Goal: Task Accomplishment & Management: Manage account settings

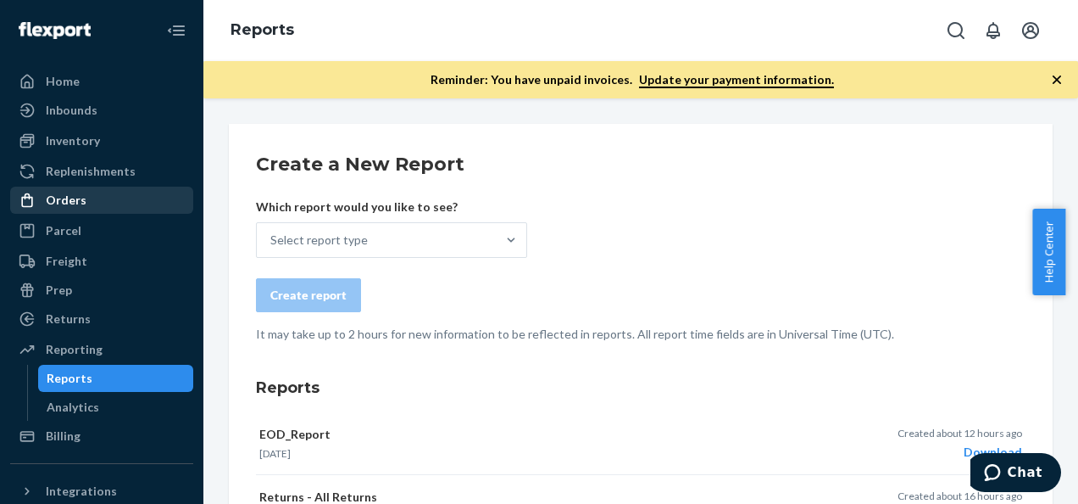
click at [81, 201] on div "Orders" at bounding box center [66, 200] width 41 height 17
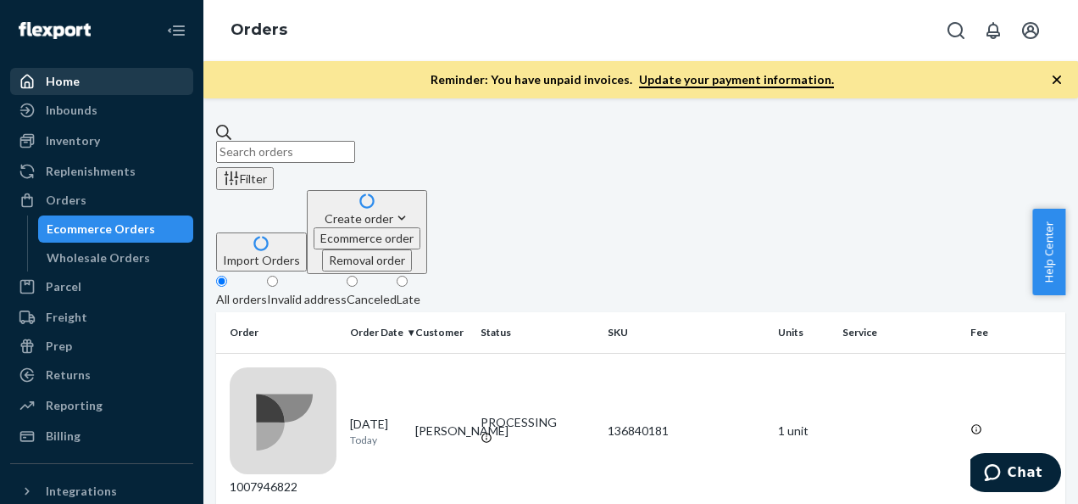
click at [54, 86] on div "Home" at bounding box center [63, 81] width 34 height 17
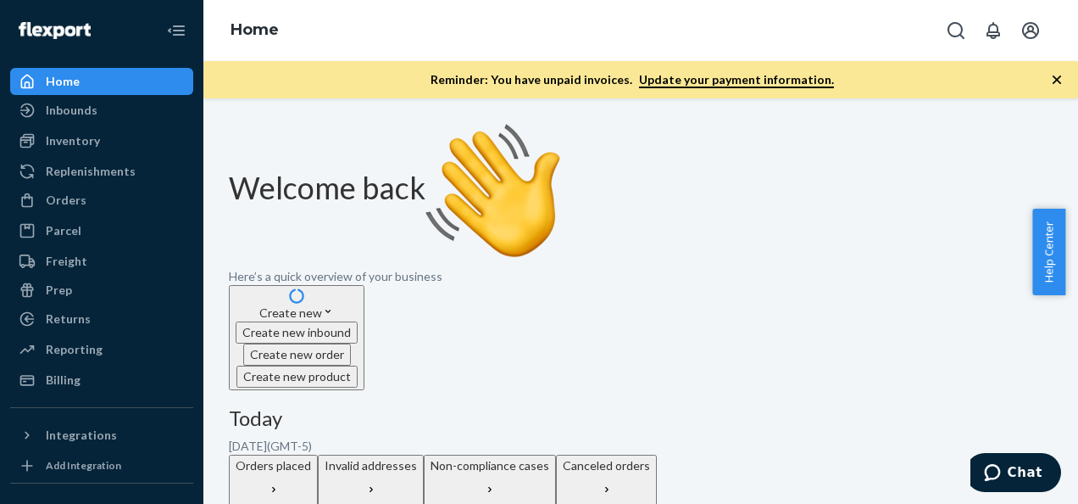
click at [417, 457] on p "Invalid addresses" at bounding box center [371, 465] width 92 height 17
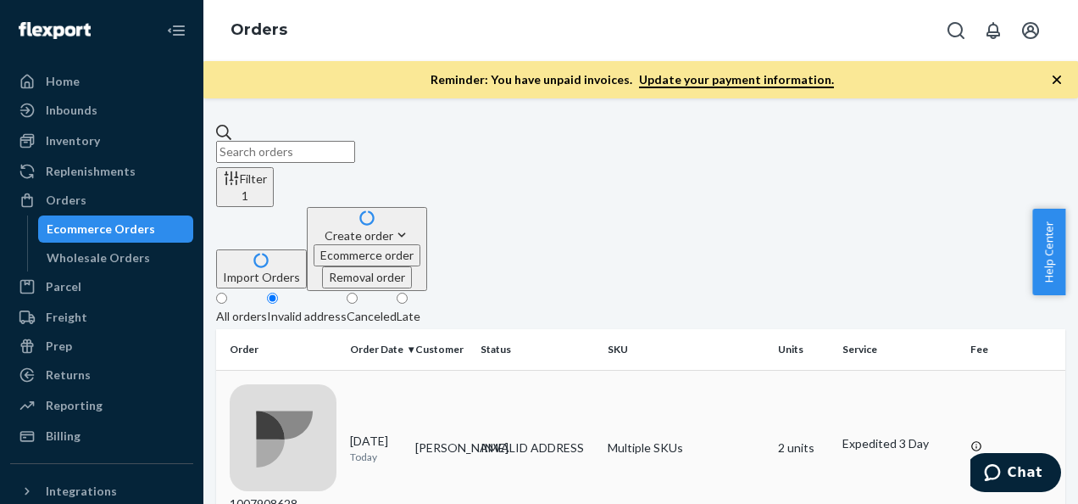
scroll to position [85, 0]
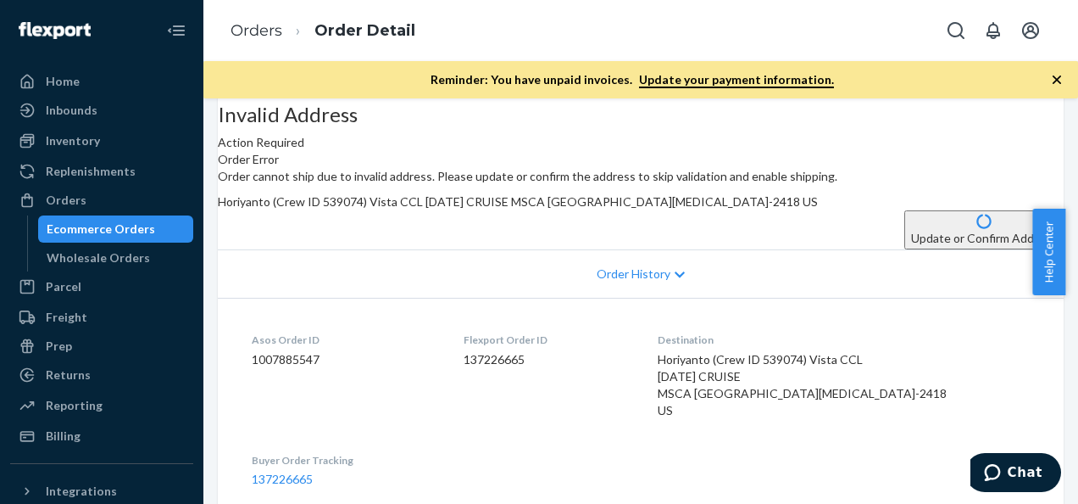
scroll to position [170, 0]
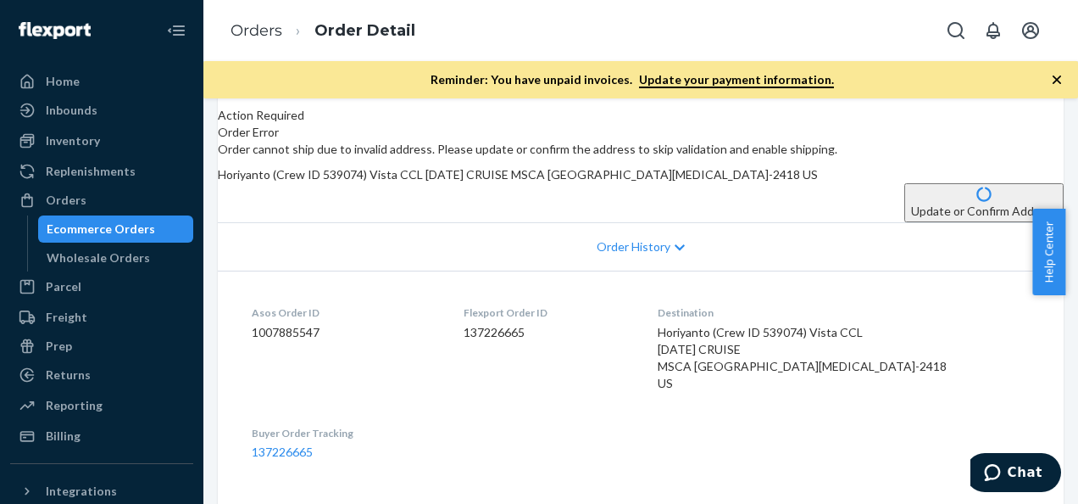
click at [905, 222] on button "Update or Confirm Address" at bounding box center [984, 202] width 159 height 39
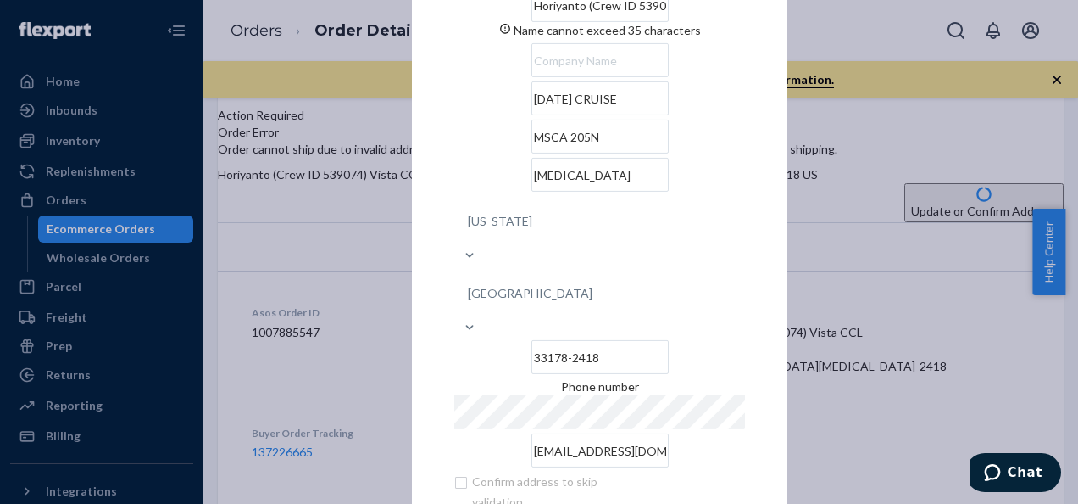
drag, startPoint x: 513, startPoint y: 34, endPoint x: 687, endPoint y: 42, distance: 174.0
click at [669, 22] on input "Horiyanto (Crew ID 539074) Vista CCL" at bounding box center [600, 5] width 137 height 34
click at [561, 77] on input "text" at bounding box center [600, 60] width 137 height 34
paste input "(Crew ID 539074) Vista CCL"
type input "(Crew ID 539074) Vista CCL"
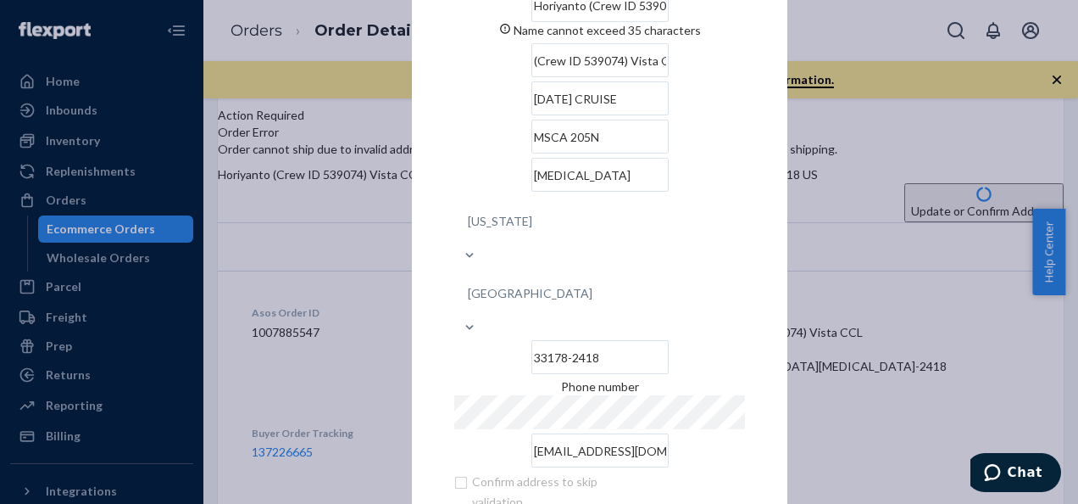
drag, startPoint x: 515, startPoint y: 34, endPoint x: 817, endPoint y: 39, distance: 302.7
click at [817, 42] on div "× Update Address Horiyanto (Crew ID 539074) Vista CCL Name cannot exceed 35 cha…" at bounding box center [539, 252] width 1078 height 504
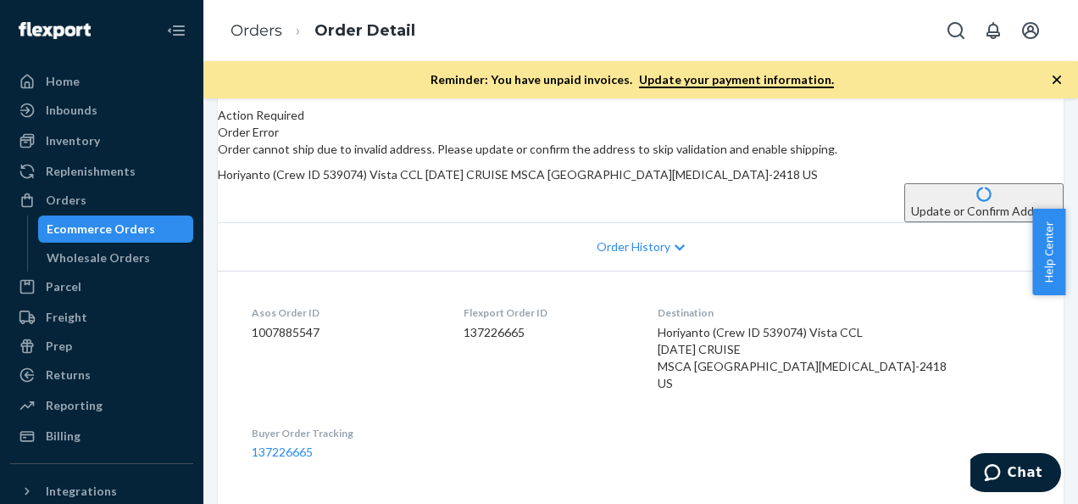
click at [905, 222] on button "Update or Confirm Address" at bounding box center [984, 202] width 159 height 39
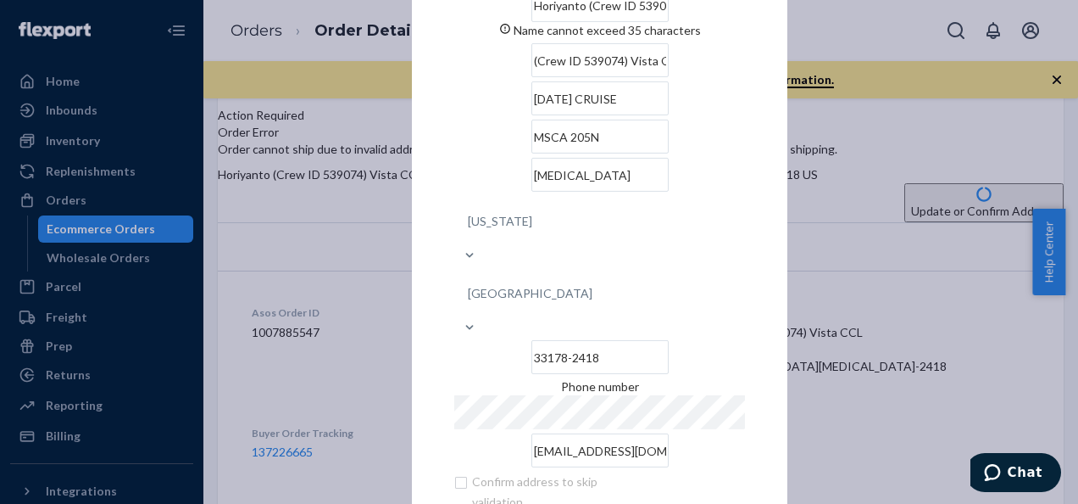
drag, startPoint x: 514, startPoint y: 34, endPoint x: 685, endPoint y: 40, distance: 171.4
click at [669, 22] on input "Horiyanto (Crew ID 539074) Vista CCL" at bounding box center [600, 5] width 137 height 34
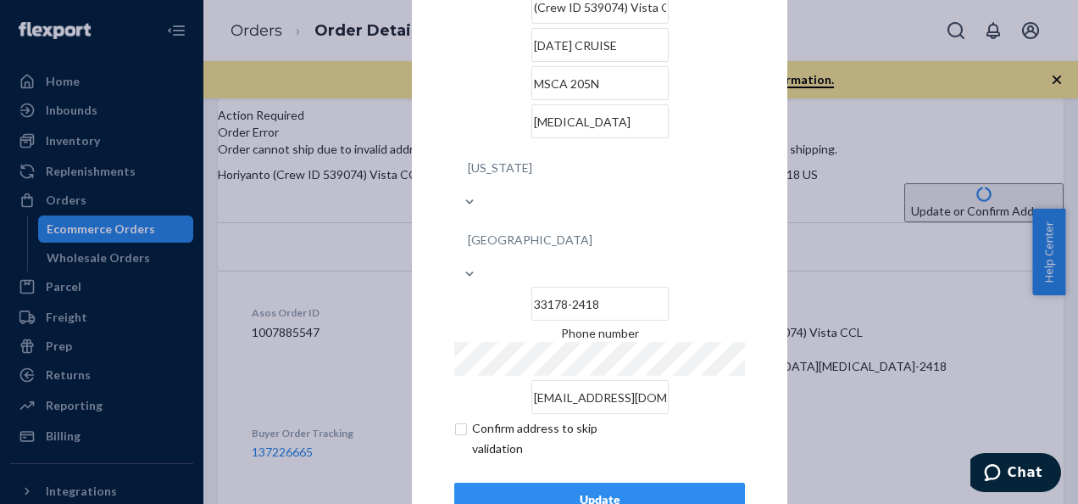
scroll to position [69, 0]
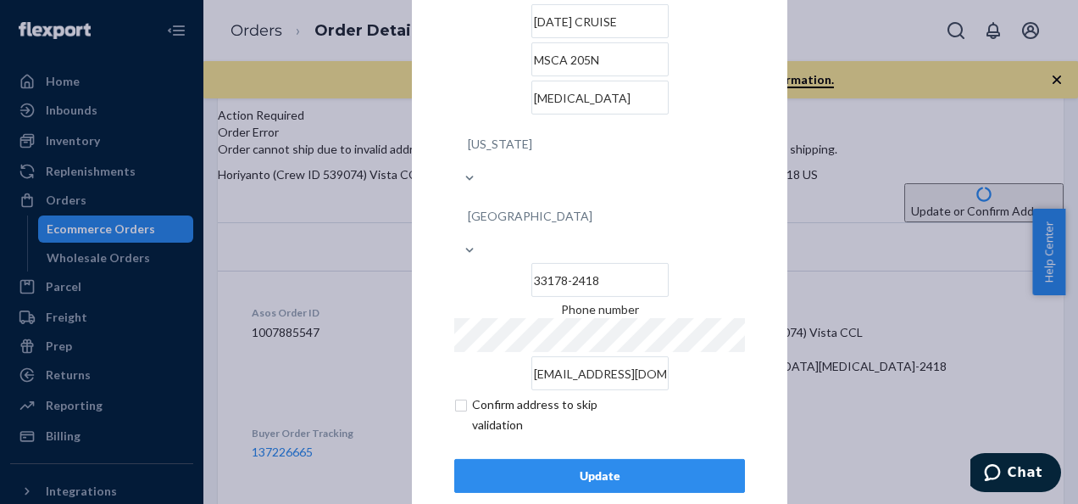
type input "Horiyanto"
click at [597, 467] on div "Update" at bounding box center [600, 475] width 262 height 17
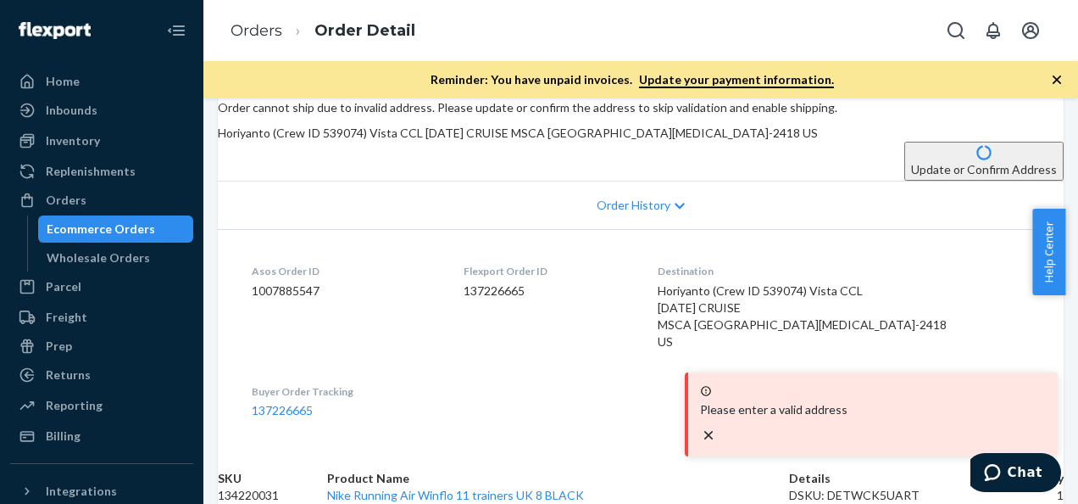
scroll to position [339, 0]
click at [905, 161] on button "Update or Confirm Address" at bounding box center [984, 161] width 159 height 39
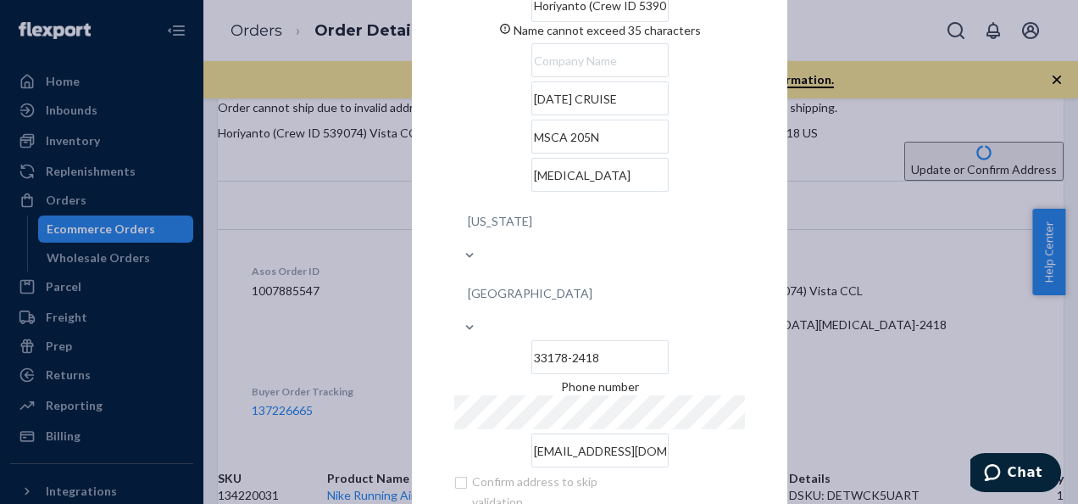
drag, startPoint x: 515, startPoint y: 33, endPoint x: 675, endPoint y: 36, distance: 159.4
click at [739, 38] on div "× Update Address Horiyanto (Crew ID 539074) Vista CCL Name cannot exceed 35 cha…" at bounding box center [600, 251] width 376 height 721
click at [532, 22] on input "Horiyanto (Crew ID 539074) Vista CCL" at bounding box center [600, 5] width 137 height 34
drag, startPoint x: 514, startPoint y: 34, endPoint x: 679, endPoint y: 36, distance: 165.3
click at [669, 22] on input "Horiyanto (Crew ID 539074) Vista CCL" at bounding box center [600, 5] width 137 height 34
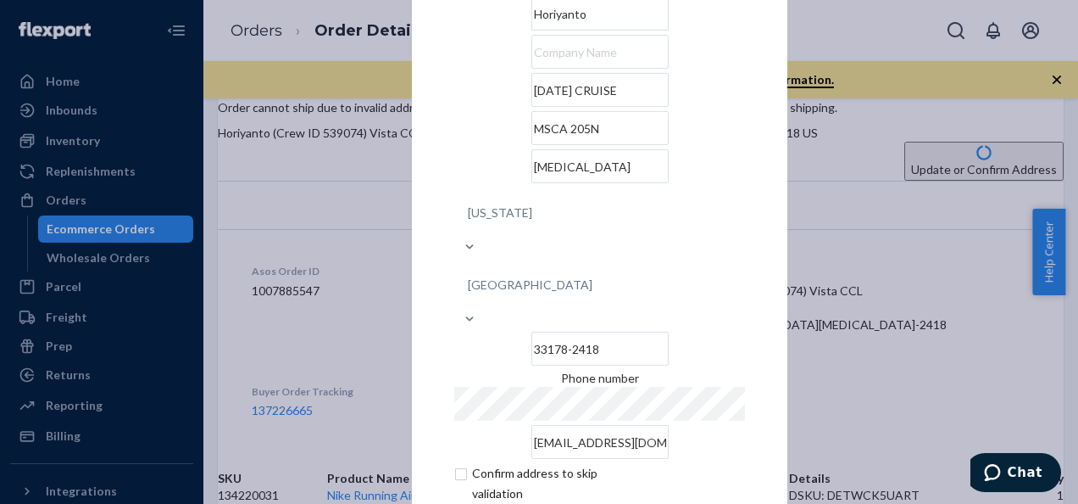
type input "Horiyanto"
click at [532, 69] on input "text" at bounding box center [600, 52] width 137 height 34
paste input "(Crew ID 539074) Vista CCL"
type input "(Crew ID 539074) Vista CCL"
click at [429, 234] on div "× Update Address Horiyanto (Crew ID 539074) Vista CCL [DATE] CRUISE [GEOGRAPHIC…" at bounding box center [600, 252] width 376 height 704
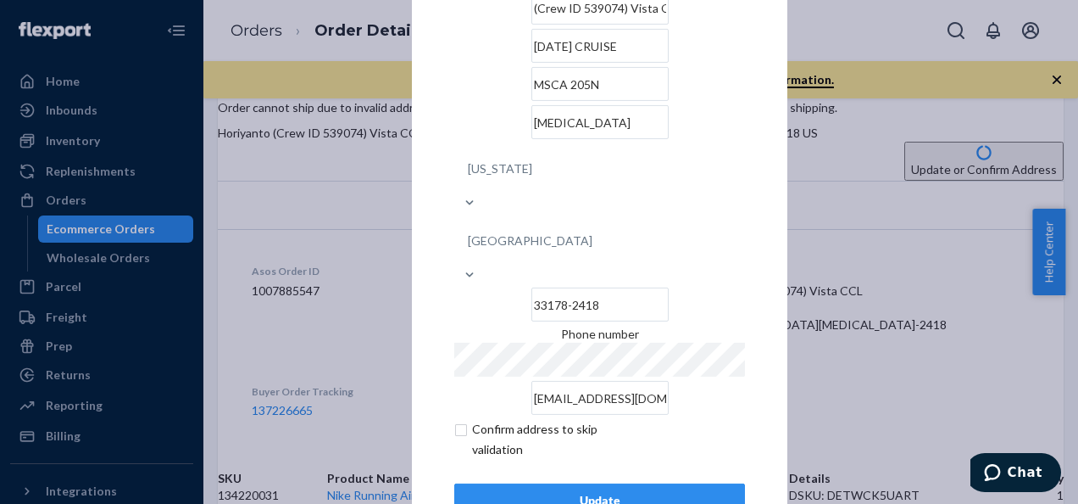
scroll to position [69, 0]
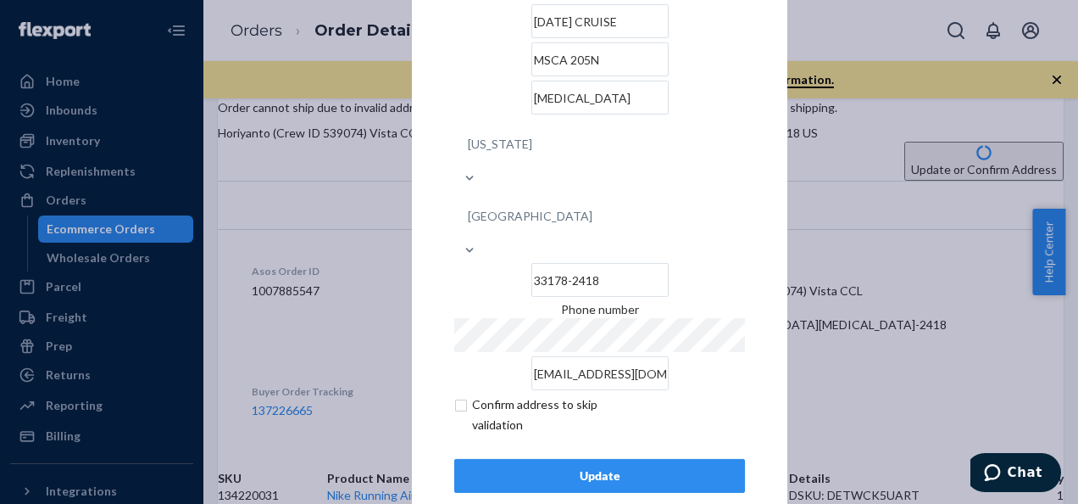
click at [511, 467] on div "Update" at bounding box center [600, 475] width 262 height 17
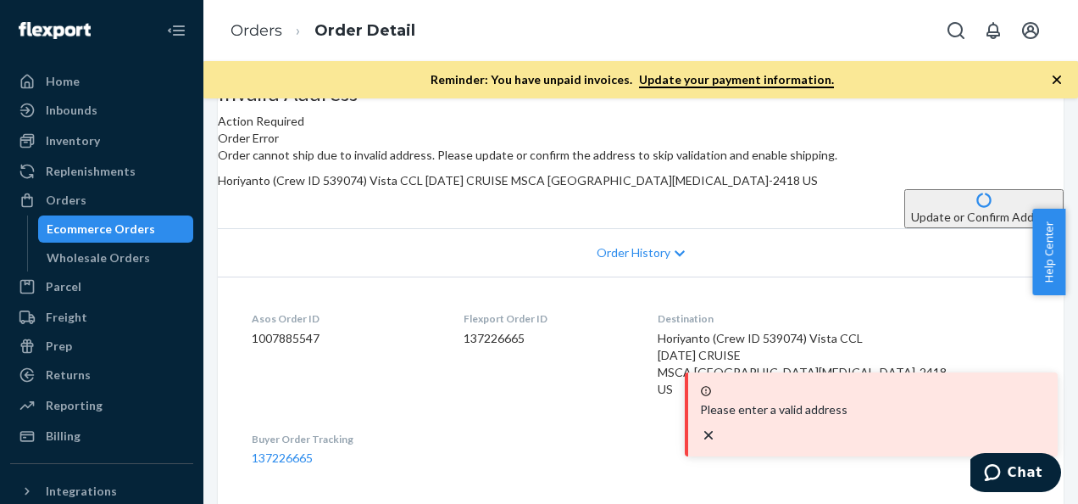
scroll to position [170, 0]
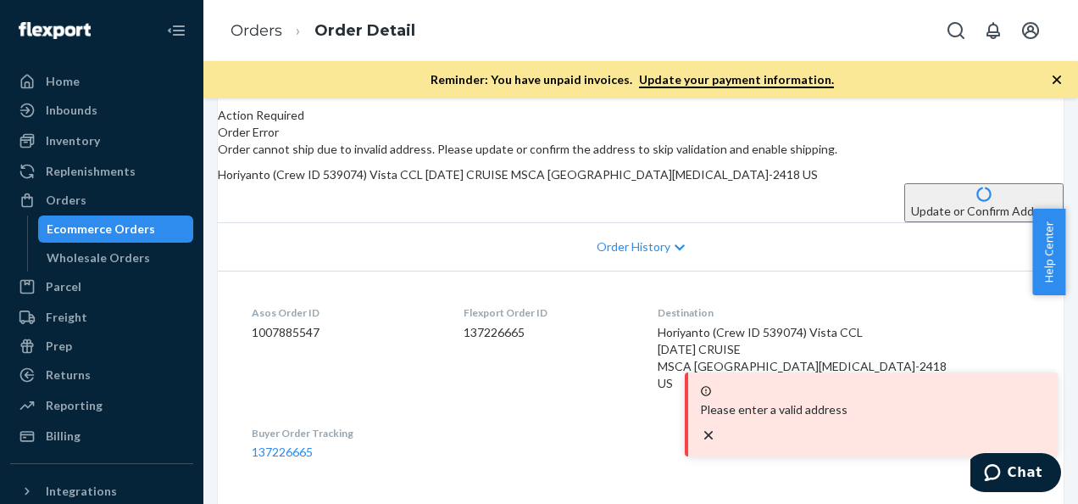
click at [717, 437] on icon "close toast" at bounding box center [708, 434] width 17 height 17
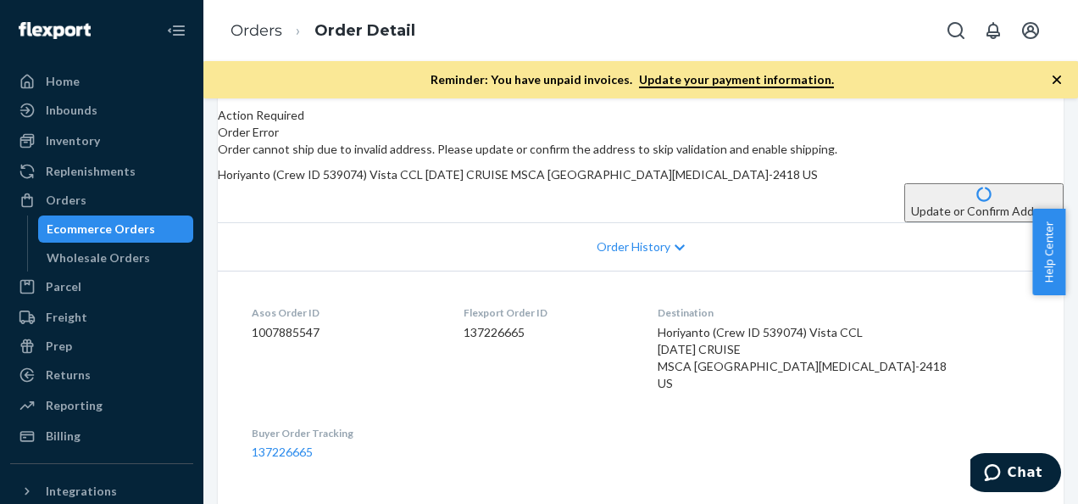
click at [905, 222] on button "Update or Confirm Address" at bounding box center [984, 202] width 159 height 39
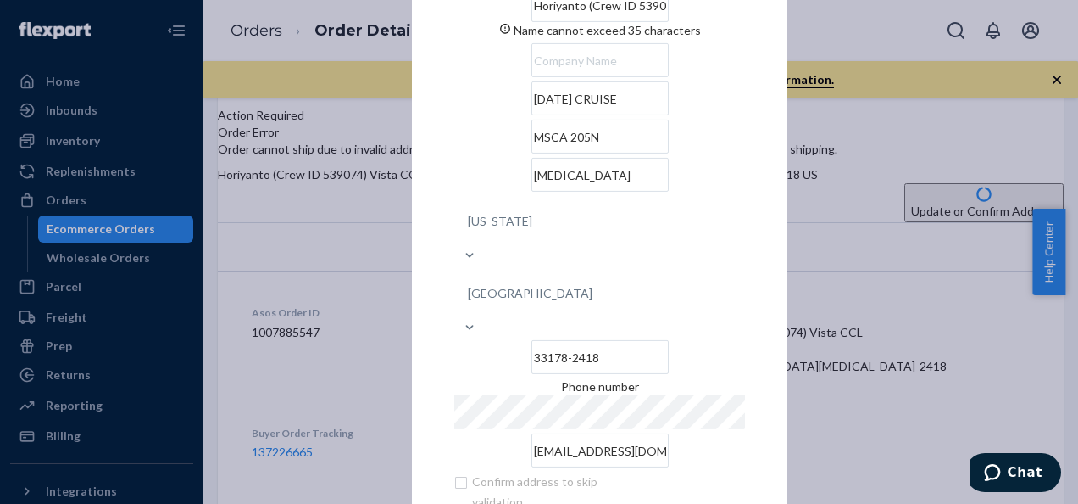
click at [532, 115] on input "[DATE] CRUISE" at bounding box center [600, 98] width 137 height 34
drag, startPoint x: 460, startPoint y: 153, endPoint x: 588, endPoint y: 159, distance: 127.3
click at [588, 115] on input "[DATE] CRUISE" at bounding box center [600, 98] width 137 height 34
drag, startPoint x: 611, startPoint y: 297, endPoint x: 682, endPoint y: 297, distance: 70.4
click at [669, 340] on input "33178-2418" at bounding box center [600, 357] width 137 height 34
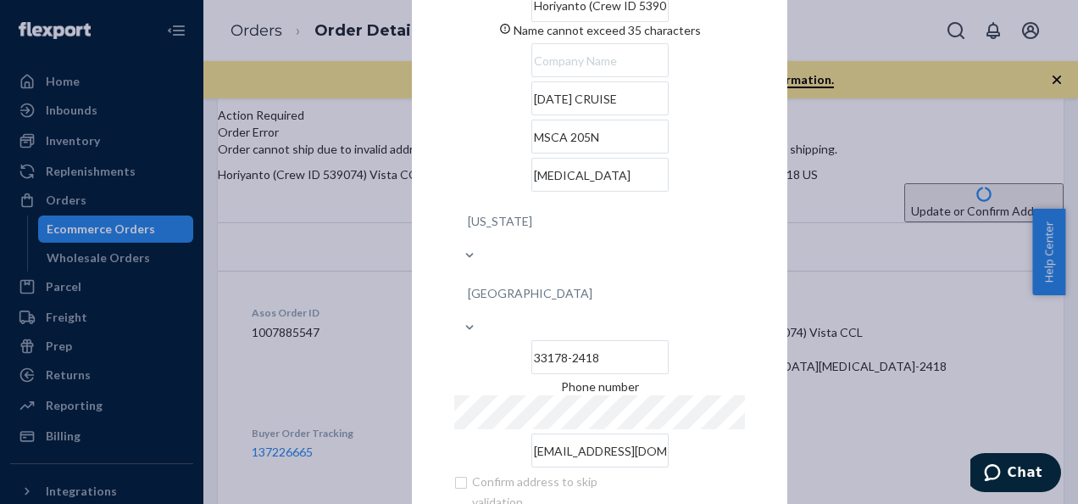
click at [669, 340] on input "33178-2418" at bounding box center [600, 357] width 137 height 34
type input "33178"
click at [696, 378] on div "Phone number" at bounding box center [599, 386] width 291 height 17
drag, startPoint x: 534, startPoint y: 198, endPoint x: 431, endPoint y: 204, distance: 103.7
click at [444, 203] on div "× Update Address Horiyanto (Crew ID 539074) Vista CCL Name cannot exceed 35 cha…" at bounding box center [600, 251] width 376 height 721
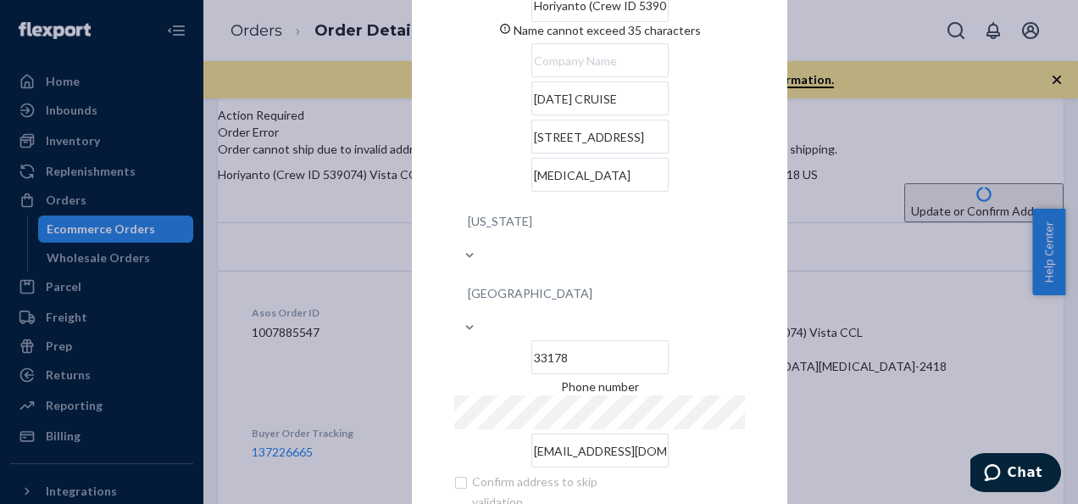
type input "[STREET_ADDRESS]"
click at [584, 115] on input "[DATE] CRUISE" at bounding box center [600, 98] width 137 height 34
click at [580, 77] on input "text" at bounding box center [600, 60] width 137 height 34
click at [532, 77] on input "text" at bounding box center [600, 60] width 137 height 34
type input "Crew ID 539074) Vista CCL"
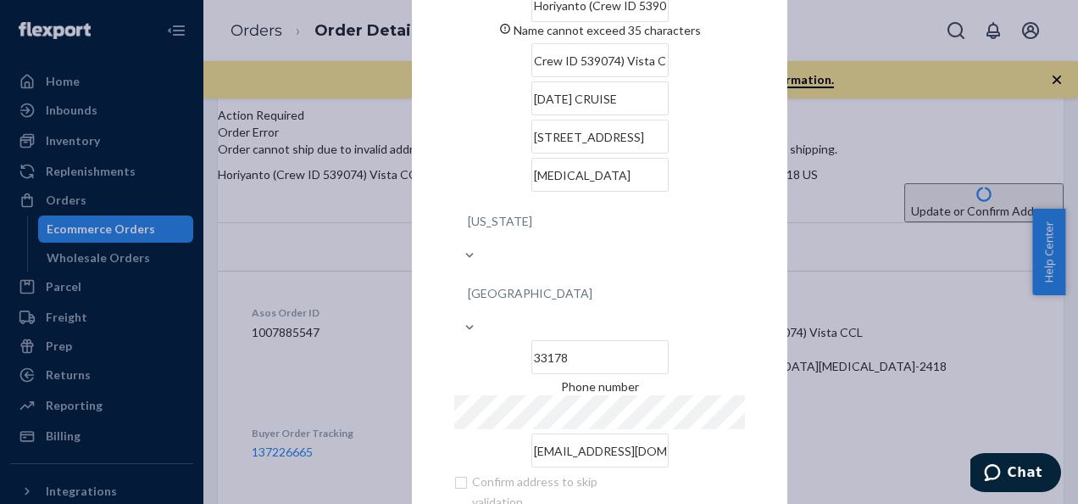
click at [663, 22] on input "Horiyanto (Crew ID 539074) Vista CCL" at bounding box center [600, 5] width 137 height 34
drag, startPoint x: 521, startPoint y: 32, endPoint x: 714, endPoint y: 36, distance: 193.3
click at [669, 22] on input "Horiyanto (Crew ID 539074) Vista CCL" at bounding box center [600, 5] width 137 height 34
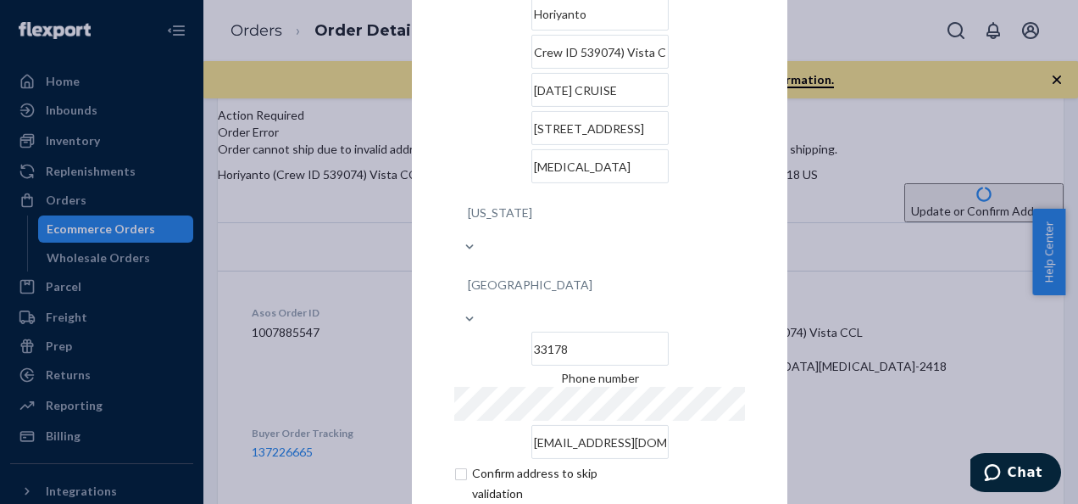
type input "Horiyanto"
click at [599, 107] on input "[DATE] CRUISE" at bounding box center [600, 90] width 137 height 34
drag, startPoint x: 502, startPoint y: 94, endPoint x: 529, endPoint y: 95, distance: 27.1
click at [532, 69] on input "Crew ID 539074) Vista CCL" at bounding box center [600, 52] width 137 height 34
type input "Crew ID (539074) Vista CCL"
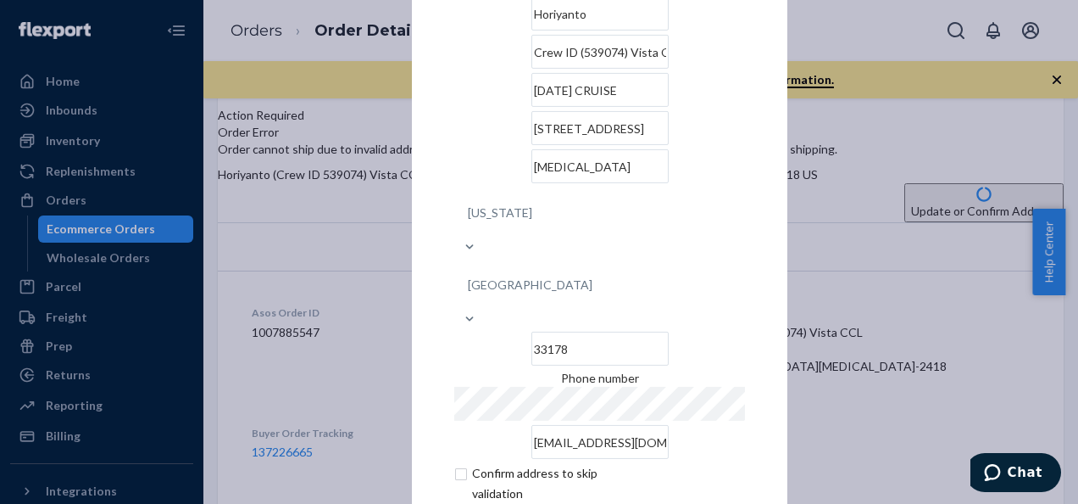
click at [558, 183] on input "[MEDICAL_DATA]" at bounding box center [600, 166] width 137 height 34
click at [458, 463] on input "checkbox" at bounding box center [552, 483] width 197 height 41
checkbox input "true"
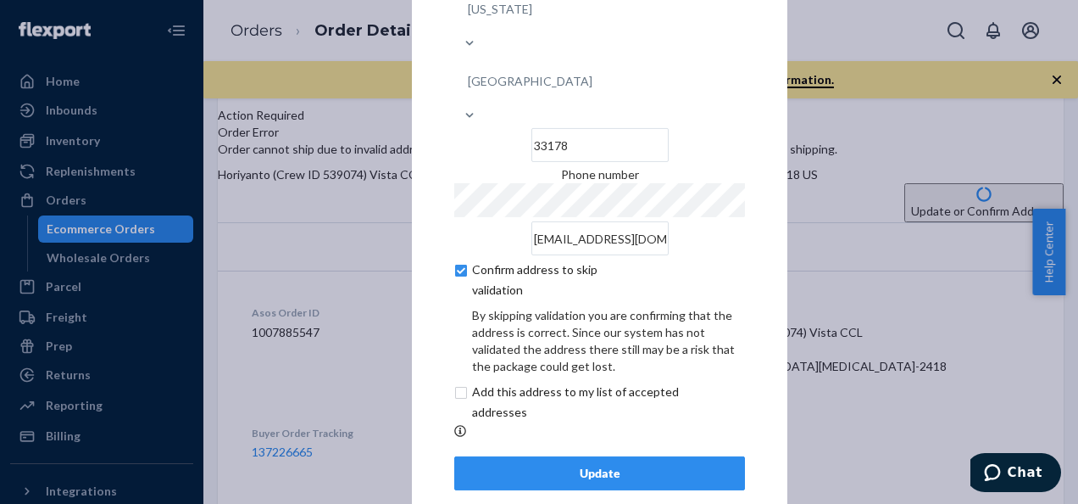
scroll to position [140, 0]
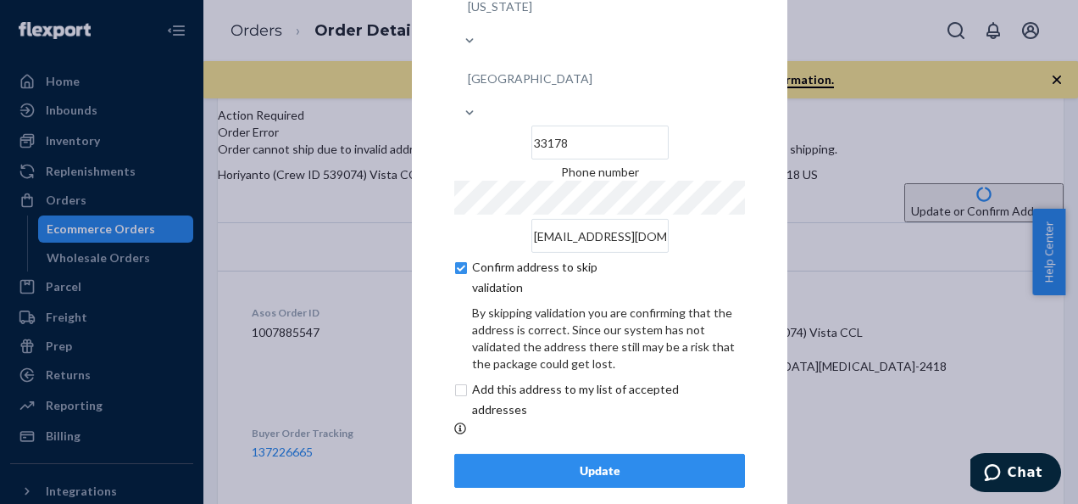
click at [458, 379] on input "checkbox" at bounding box center [595, 399] width 282 height 41
checkbox input "true"
click at [582, 462] on div "Update" at bounding box center [600, 470] width 262 height 17
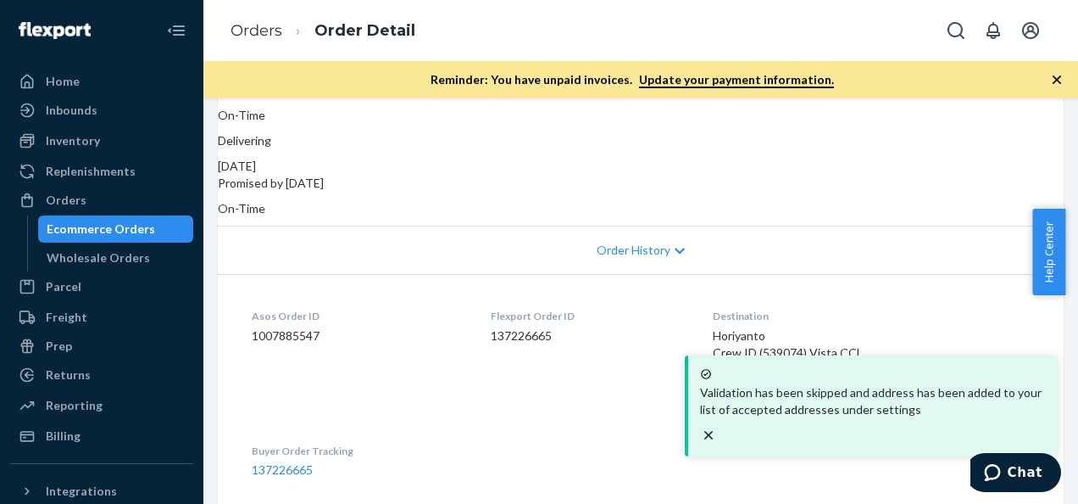
scroll to position [0, 0]
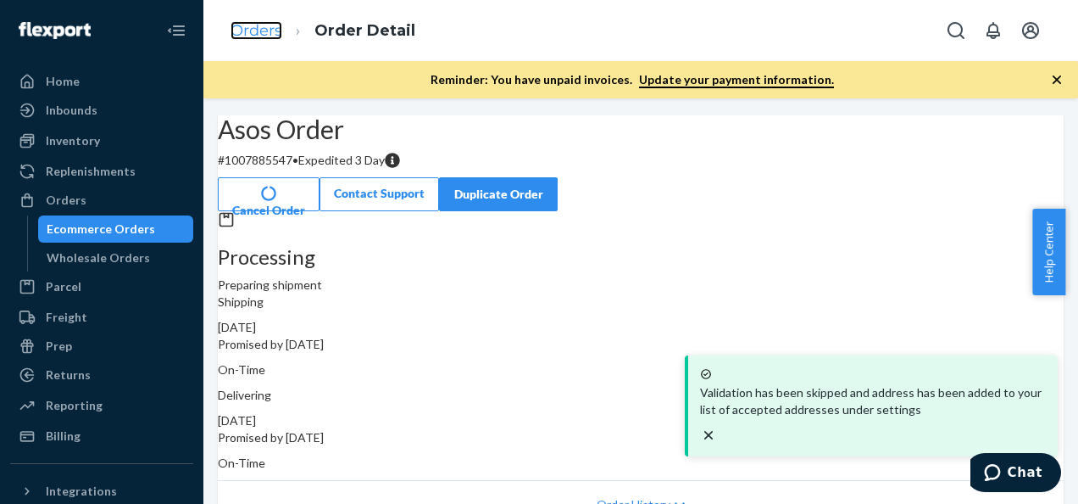
click at [261, 36] on link "Orders" at bounding box center [257, 30] width 52 height 19
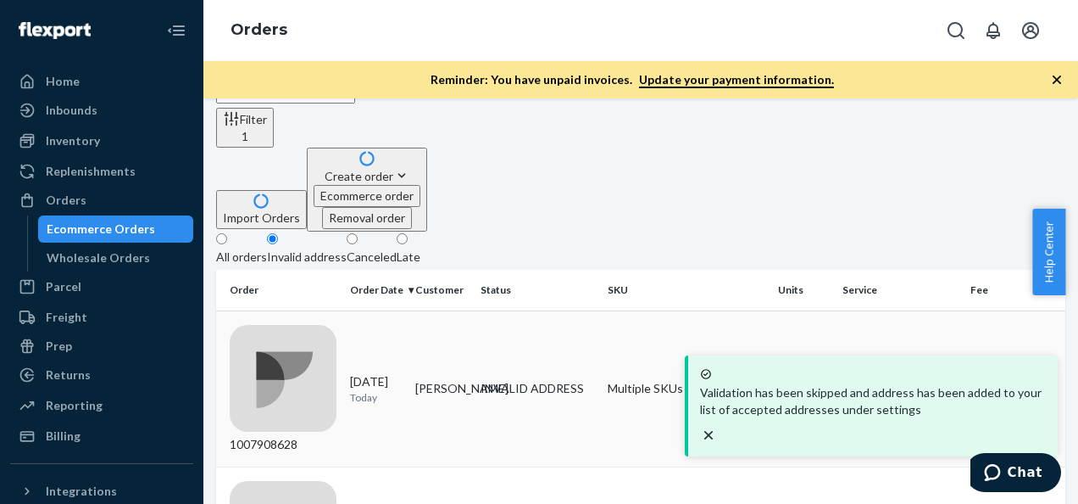
scroll to position [85, 0]
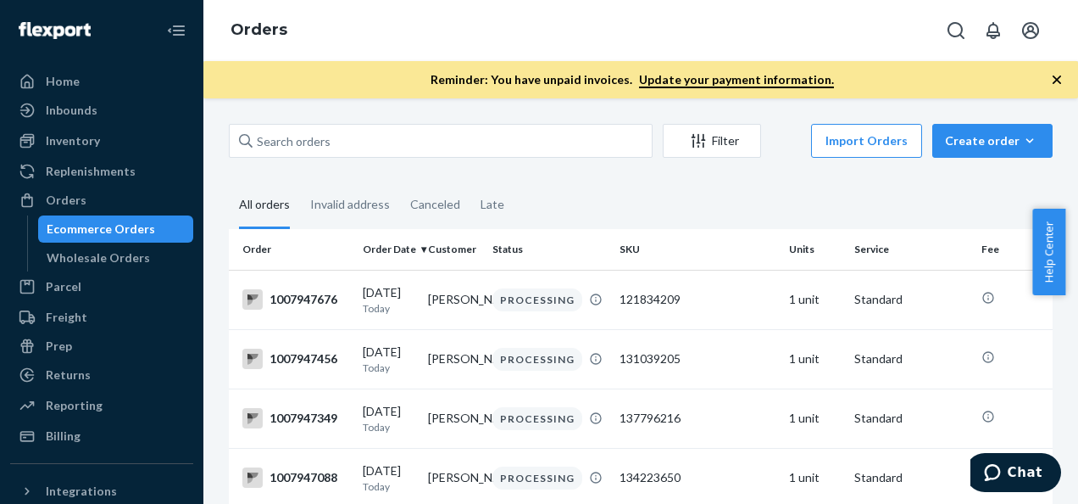
drag, startPoint x: 42, startPoint y: 81, endPoint x: 280, endPoint y: 115, distance: 239.9
click at [44, 81] on div at bounding box center [32, 81] width 27 height 17
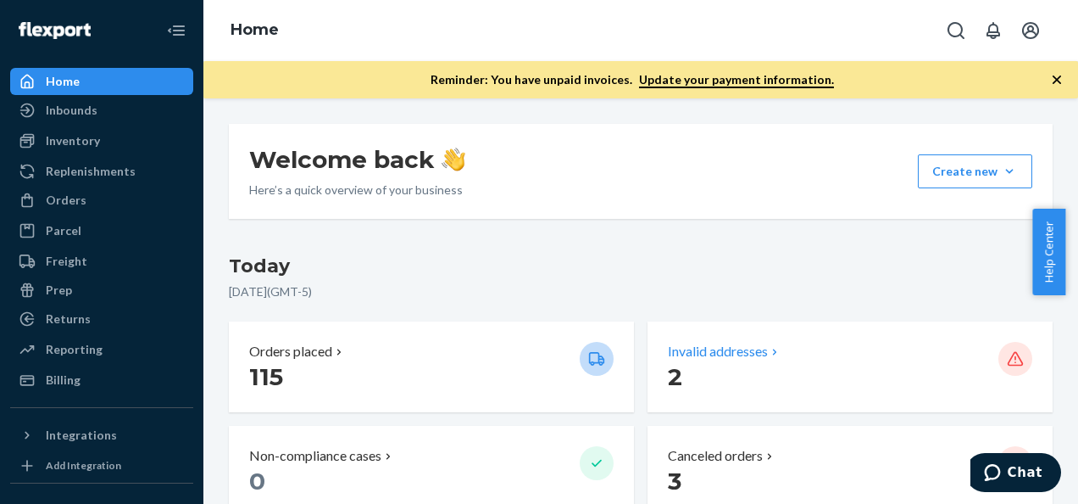
click at [704, 348] on p "Invalid addresses" at bounding box center [718, 352] width 100 height 20
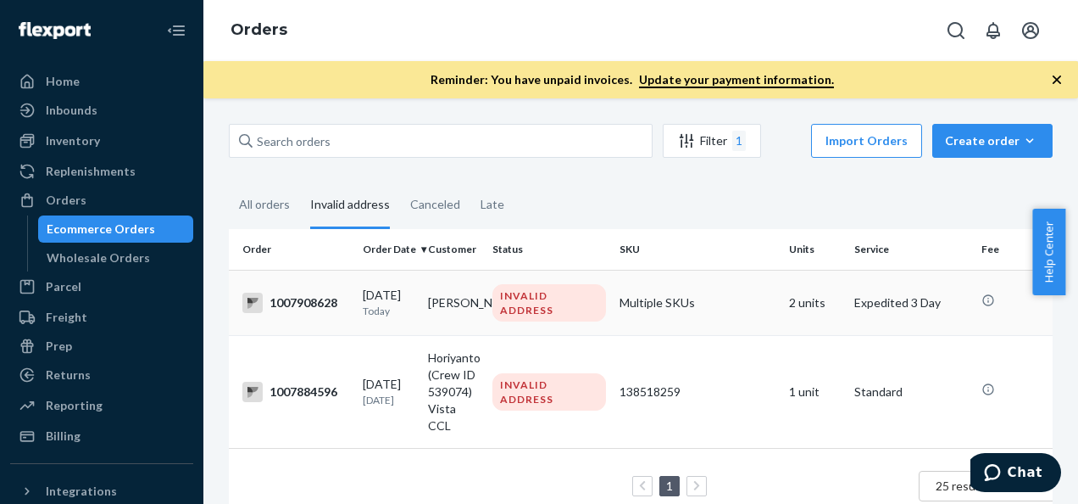
click at [451, 308] on td "[PERSON_NAME]" at bounding box center [453, 302] width 65 height 65
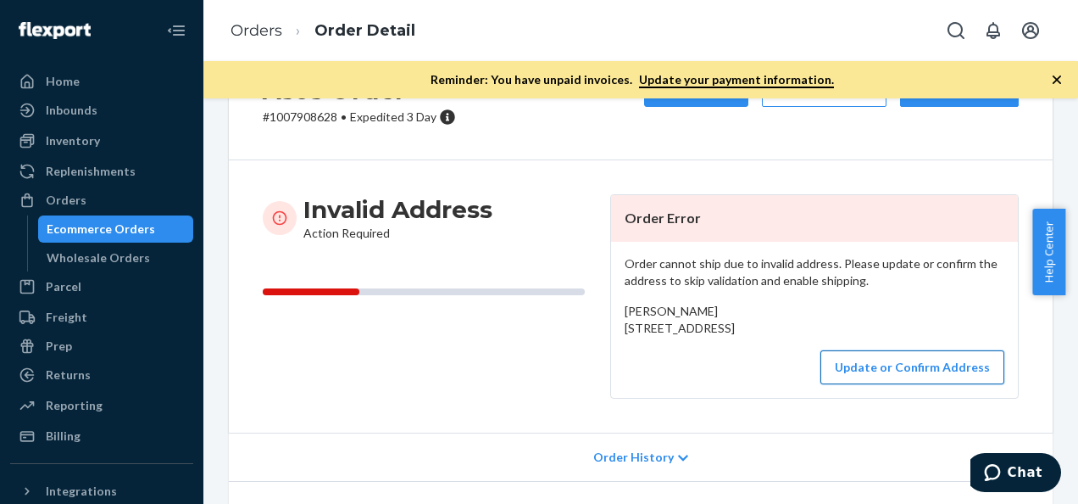
scroll to position [170, 0]
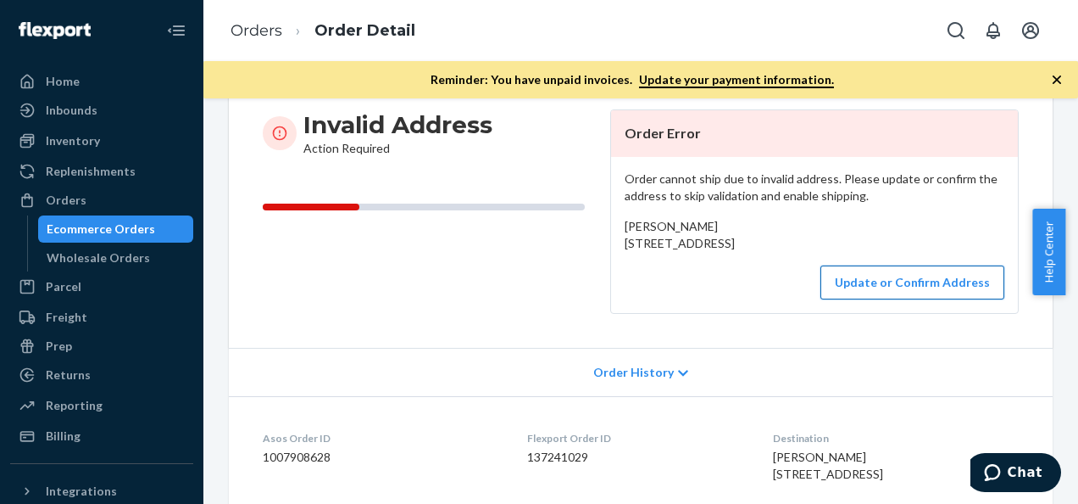
click at [912, 299] on button "Update or Confirm Address" at bounding box center [913, 282] width 184 height 34
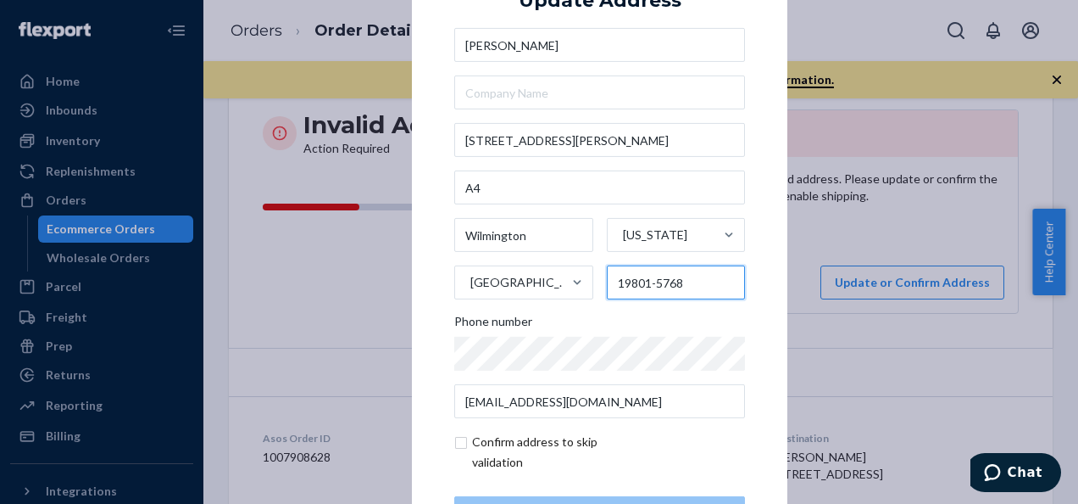
click at [693, 289] on input "19801-5768" at bounding box center [676, 282] width 139 height 34
type input "19801"
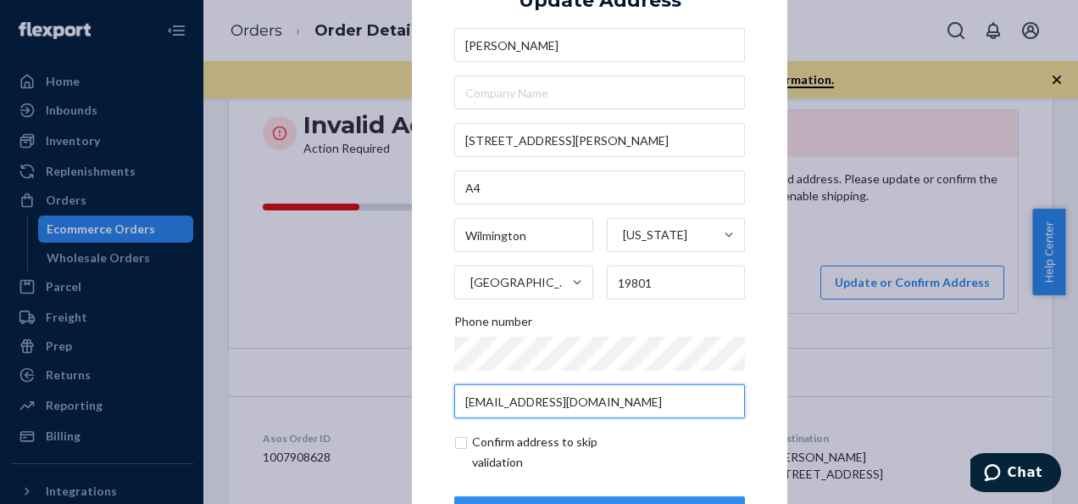
click at [681, 398] on input "[EMAIL_ADDRESS][DOMAIN_NAME]" at bounding box center [599, 401] width 291 height 34
click at [460, 439] on input "checkbox" at bounding box center [552, 452] width 197 height 41
checkbox input "true"
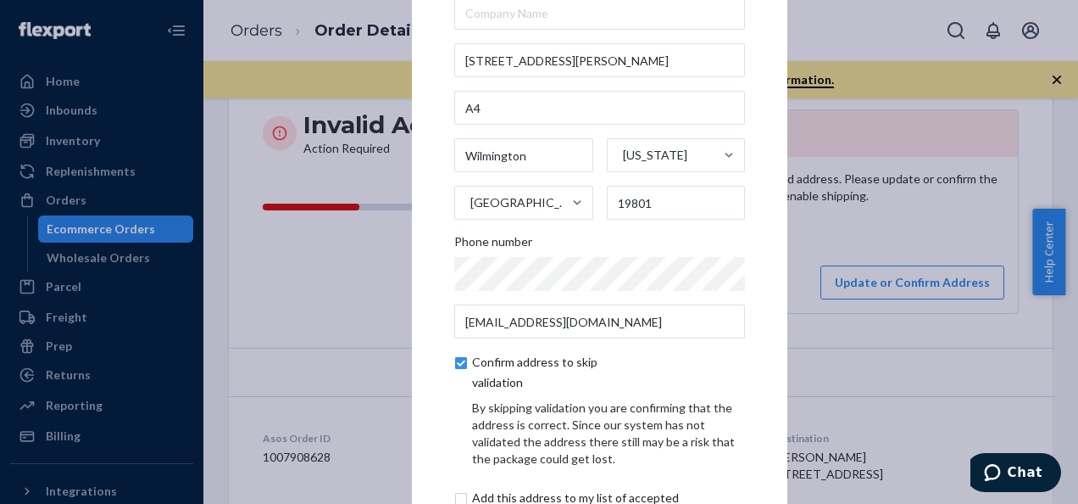
scroll to position [85, 0]
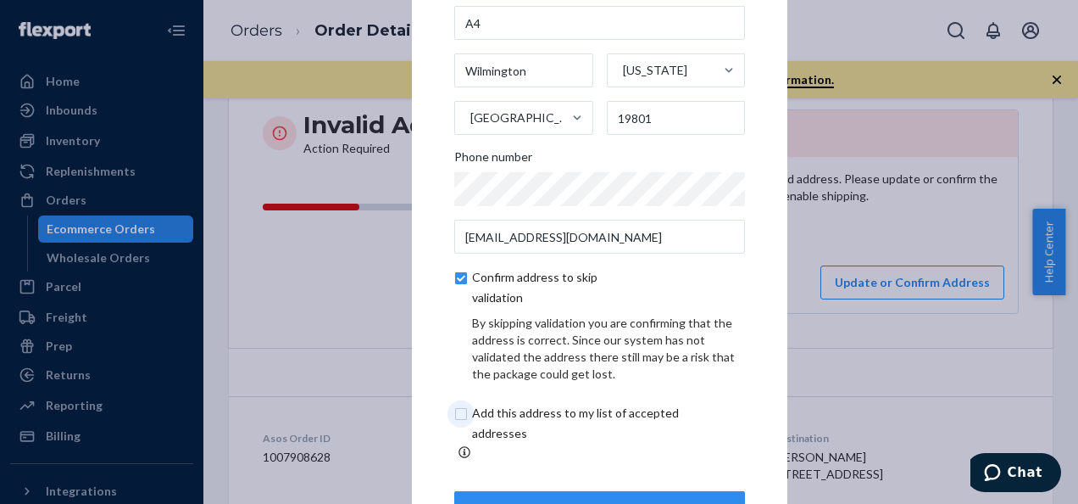
drag, startPoint x: 459, startPoint y: 423, endPoint x: 470, endPoint y: 432, distance: 14.4
click at [458, 423] on input "checkbox" at bounding box center [595, 423] width 282 height 41
checkbox input "true"
click at [554, 499] on div "Update" at bounding box center [600, 507] width 262 height 17
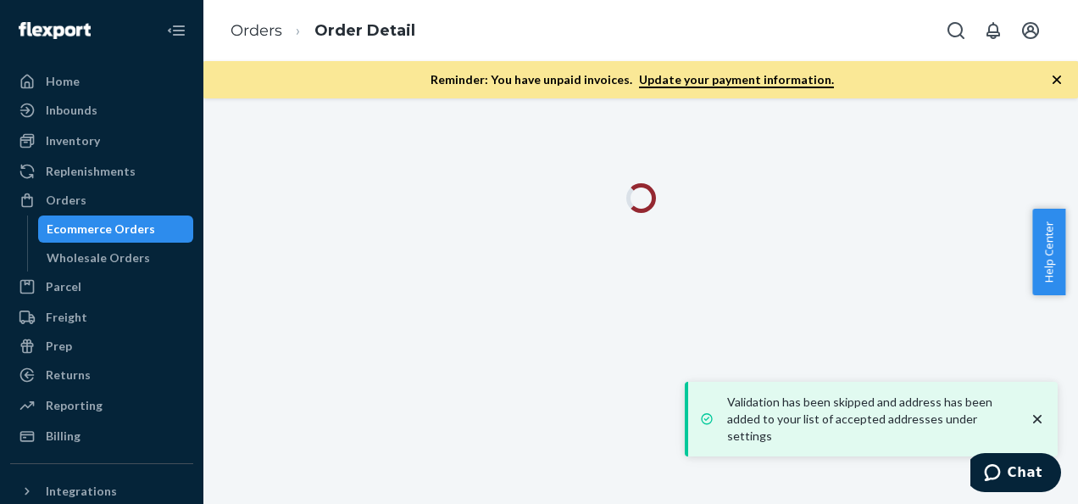
scroll to position [0, 0]
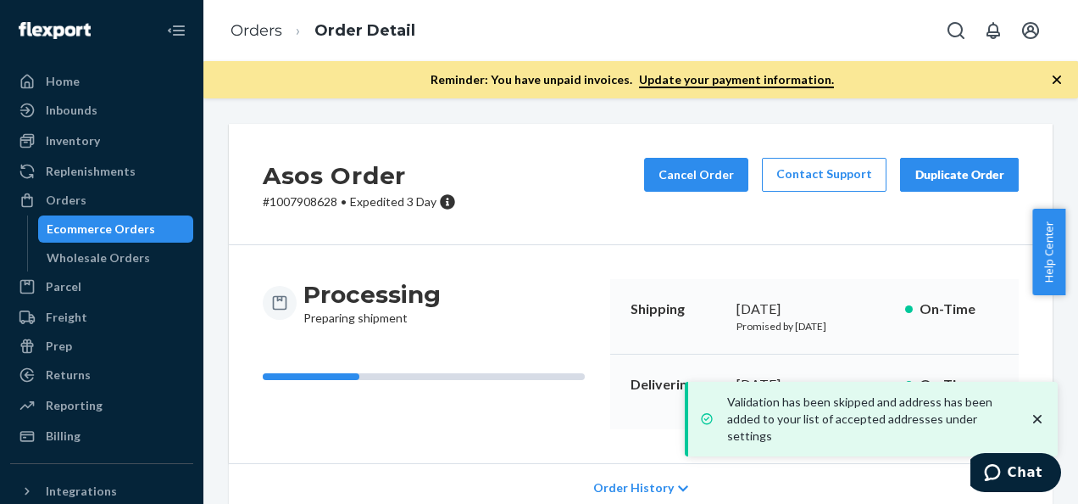
click at [1033, 422] on icon "close toast" at bounding box center [1037, 418] width 17 height 17
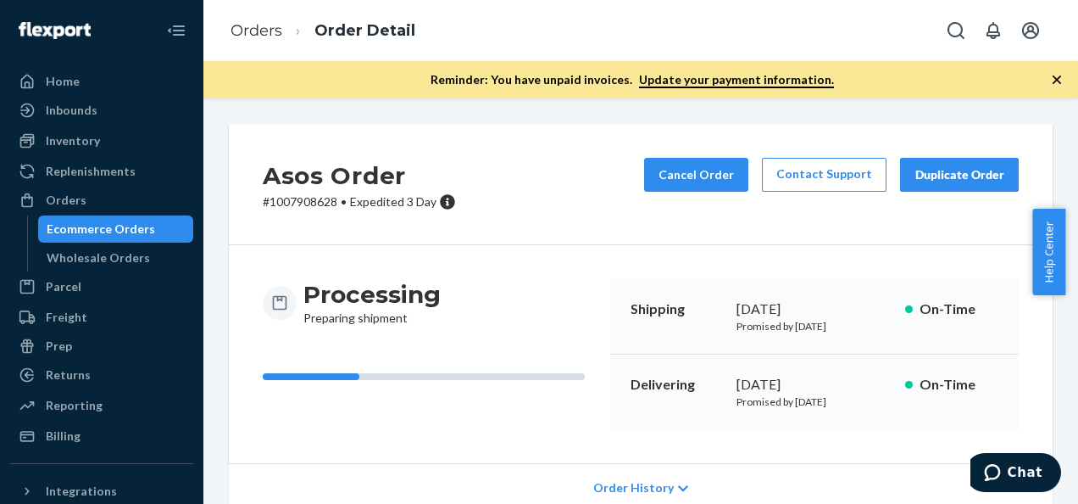
drag, startPoint x: 54, startPoint y: 80, endPoint x: 271, endPoint y: 76, distance: 217.1
click at [55, 80] on div "Home" at bounding box center [63, 81] width 34 height 17
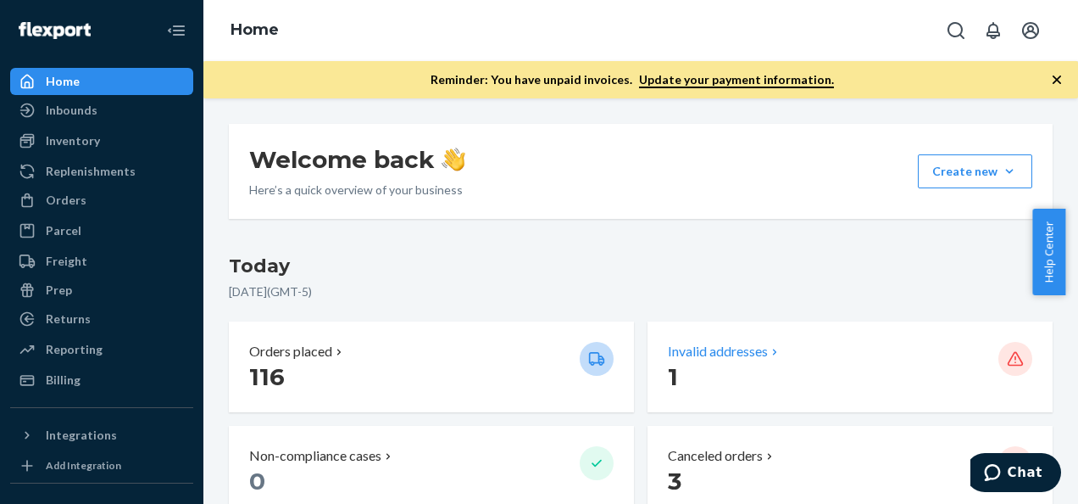
click at [705, 364] on p "1" at bounding box center [826, 376] width 317 height 31
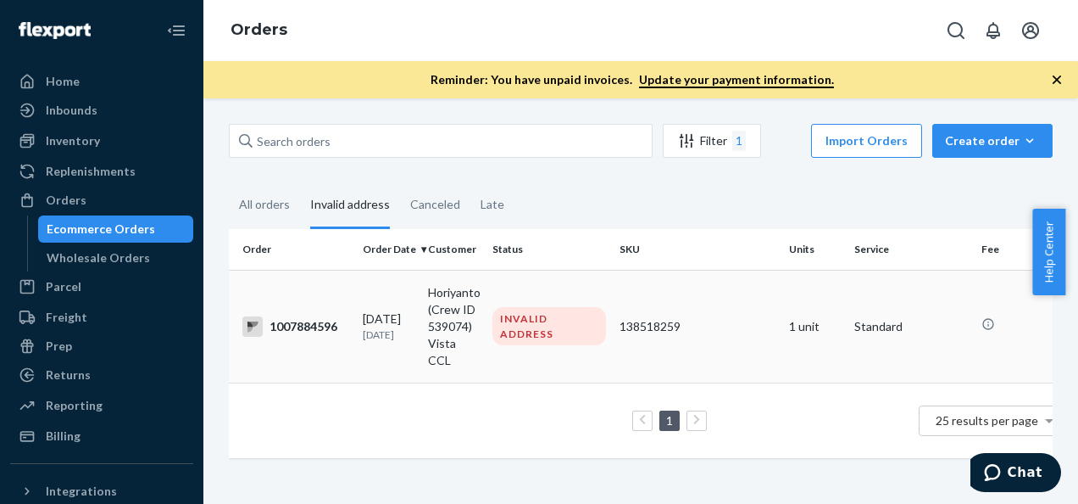
click at [520, 307] on div "INVALID ADDRESS" at bounding box center [550, 325] width 114 height 37
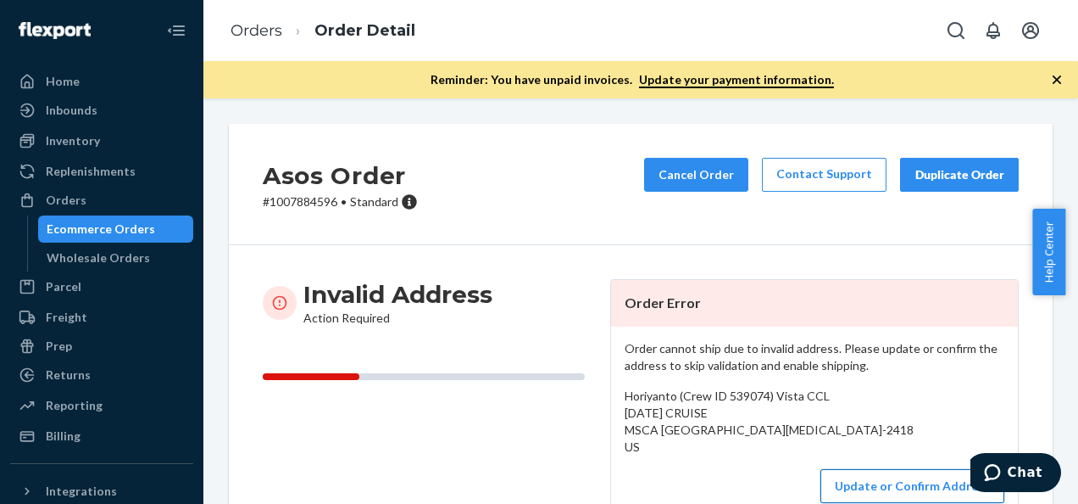
click at [864, 499] on button "Update or Confirm Address" at bounding box center [913, 486] width 184 height 34
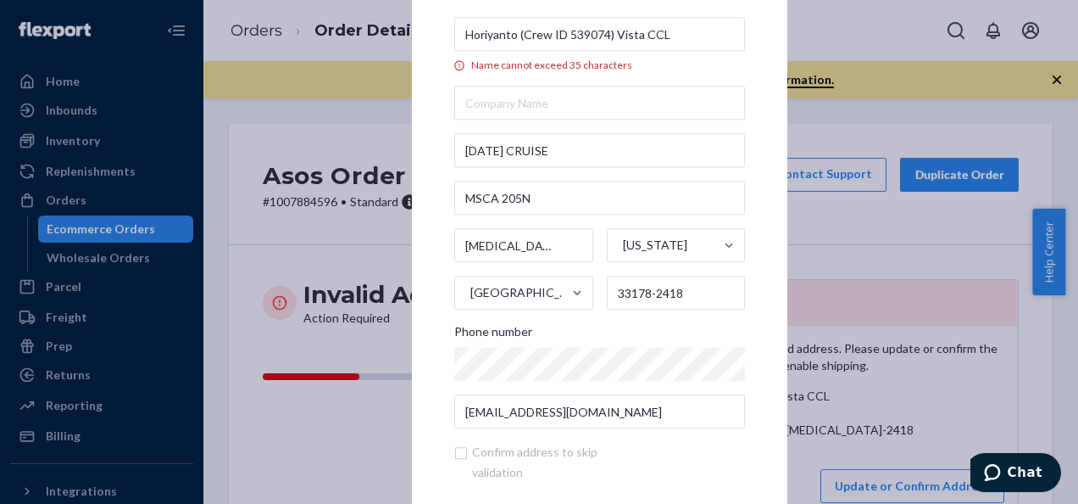
drag, startPoint x: 514, startPoint y: 34, endPoint x: 683, endPoint y: 36, distance: 169.6
click at [683, 36] on input "Horiyanto (Crew ID 539074) Vista CCL" at bounding box center [599, 35] width 291 height 34
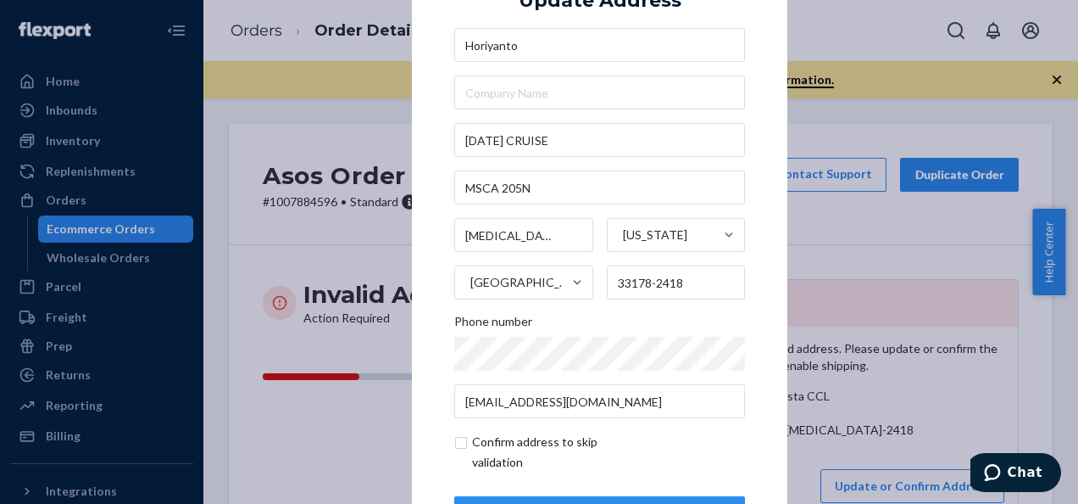
type input "Horiyanto"
click at [504, 87] on input "text" at bounding box center [599, 92] width 291 height 34
paste input "(Crew ID 539074) Vista CCL"
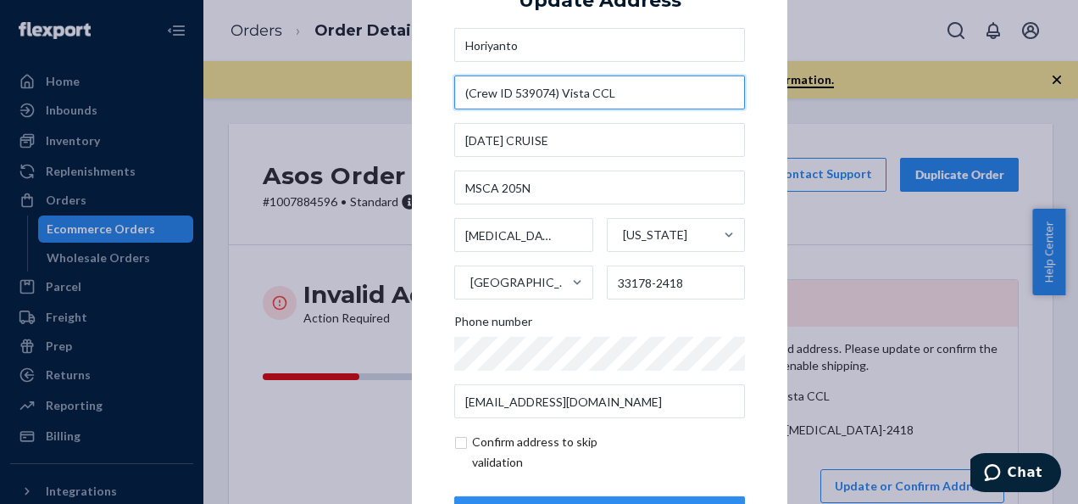
type input "(Crew ID 539074) Vista CCL"
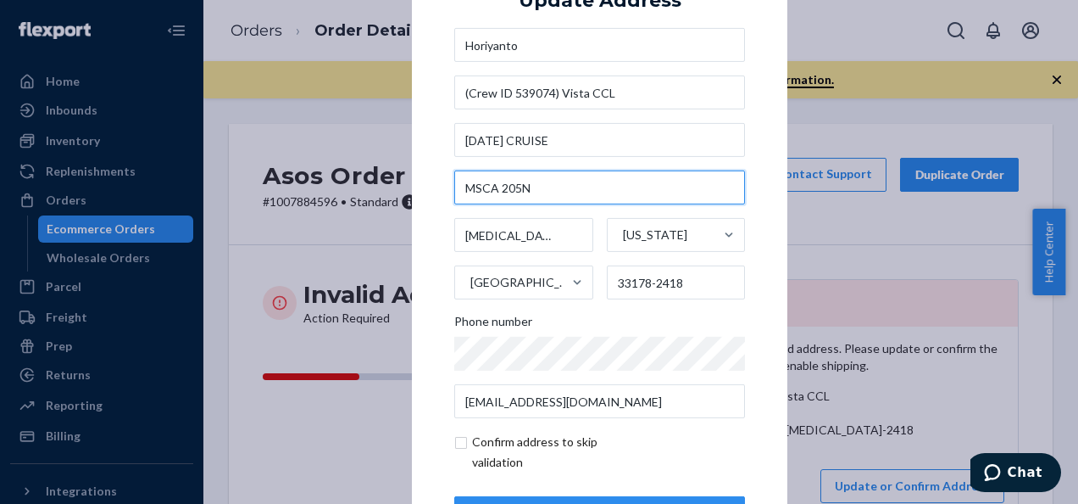
click at [561, 183] on input "MSCA 205N" at bounding box center [599, 187] width 291 height 34
drag, startPoint x: 541, startPoint y: 192, endPoint x: 376, endPoint y: 193, distance: 164.5
click at [387, 193] on div "× Update Address Horiyanto (Crew ID 539074) Vista CCL [DATE] CRUISE [GEOGRAPHIC…" at bounding box center [539, 252] width 1078 height 504
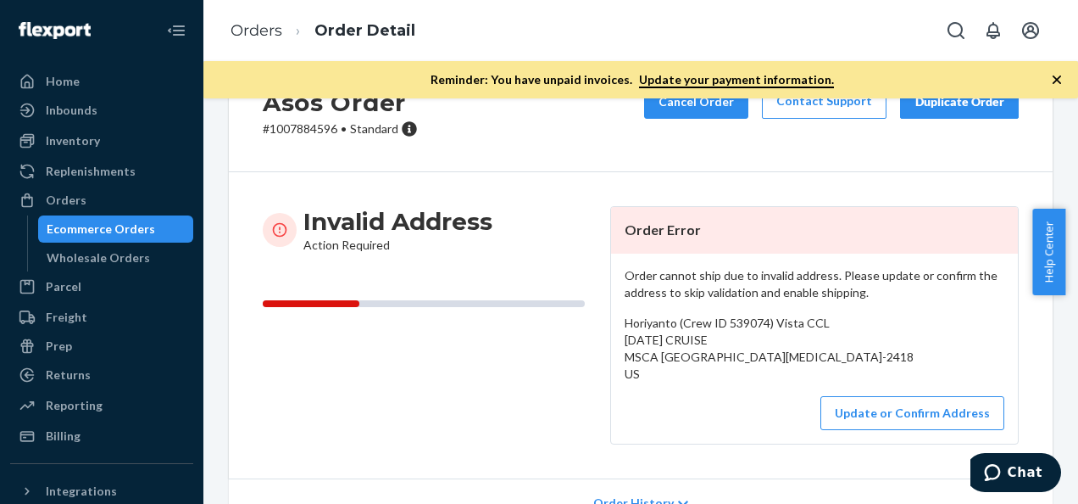
scroll to position [100, 0]
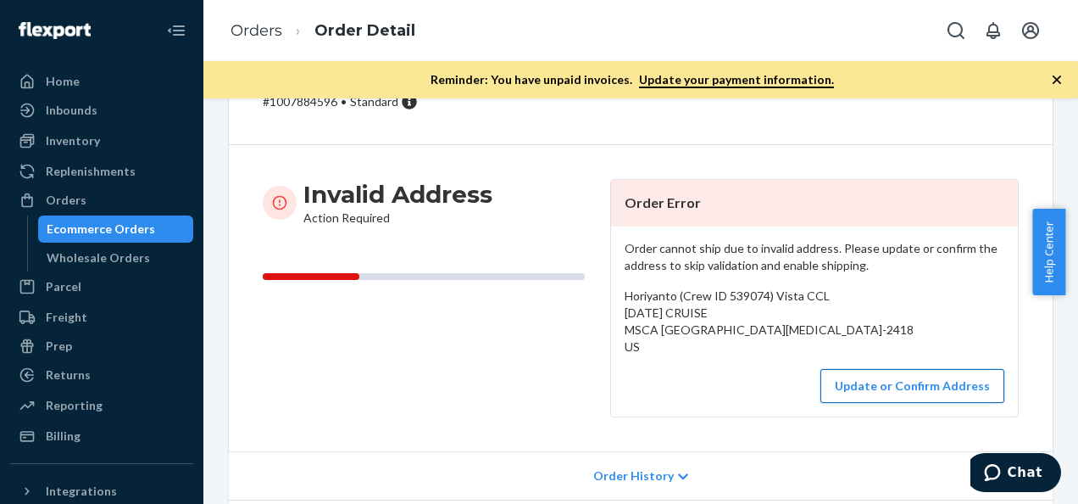
click at [886, 397] on button "Update or Confirm Address" at bounding box center [913, 386] width 184 height 34
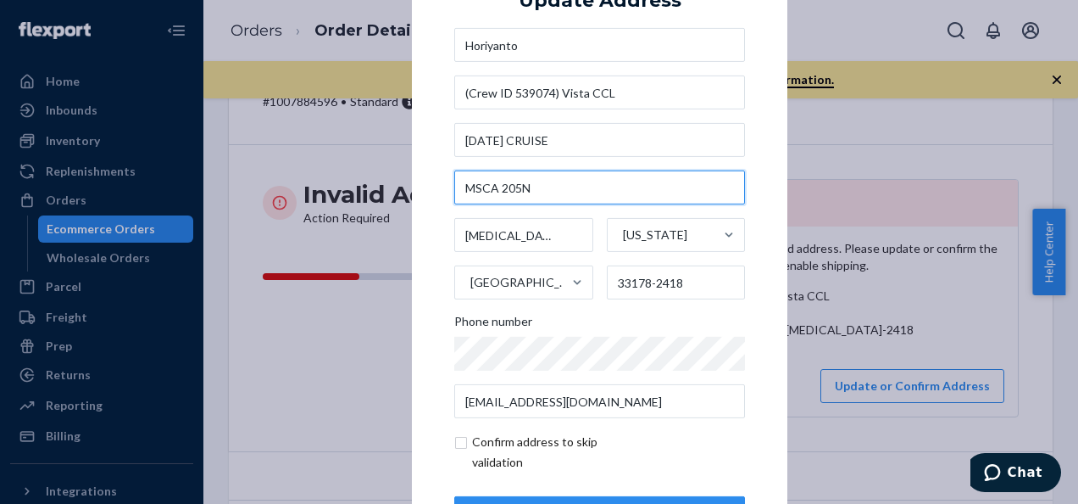
click at [532, 185] on input "MSCA 205N" at bounding box center [599, 187] width 291 height 34
type input "M"
type input "[STREET_ADDRESS]"
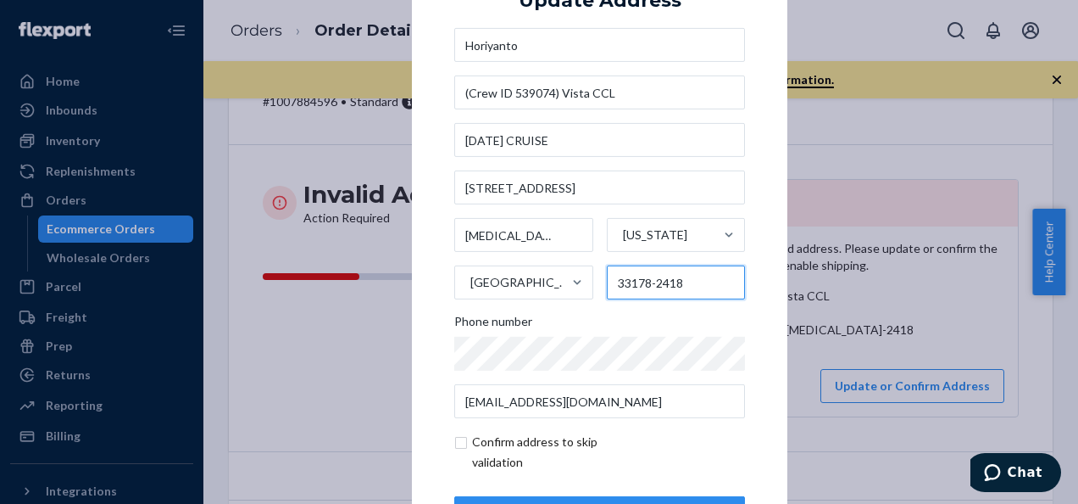
click at [698, 283] on input "33178-2418" at bounding box center [676, 282] width 139 height 34
click at [641, 436] on input "checkbox" at bounding box center [552, 452] width 197 height 41
checkbox input "true"
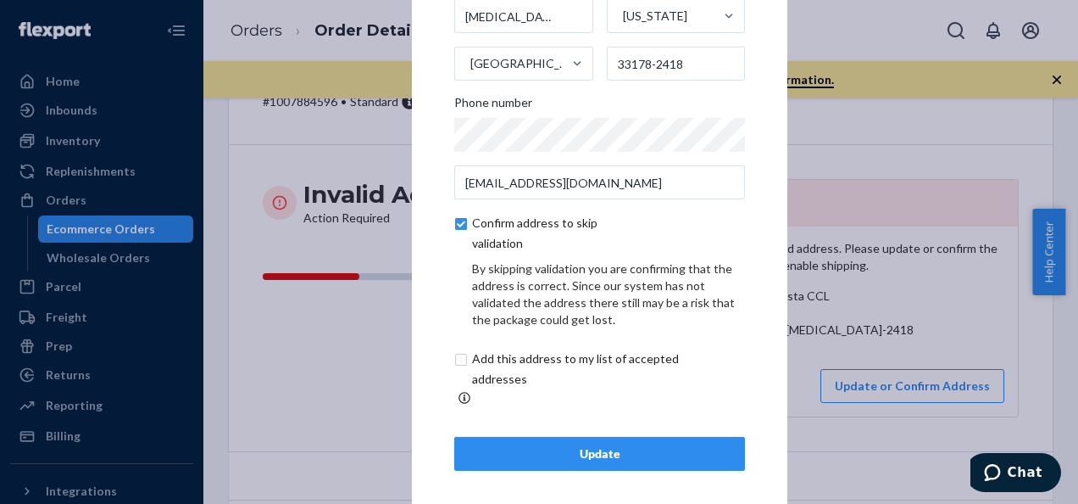
scroll to position [140, 0]
click at [460, 368] on input "checkbox" at bounding box center [595, 368] width 282 height 41
checkbox input "true"
click at [546, 436] on button "Update" at bounding box center [599, 453] width 291 height 34
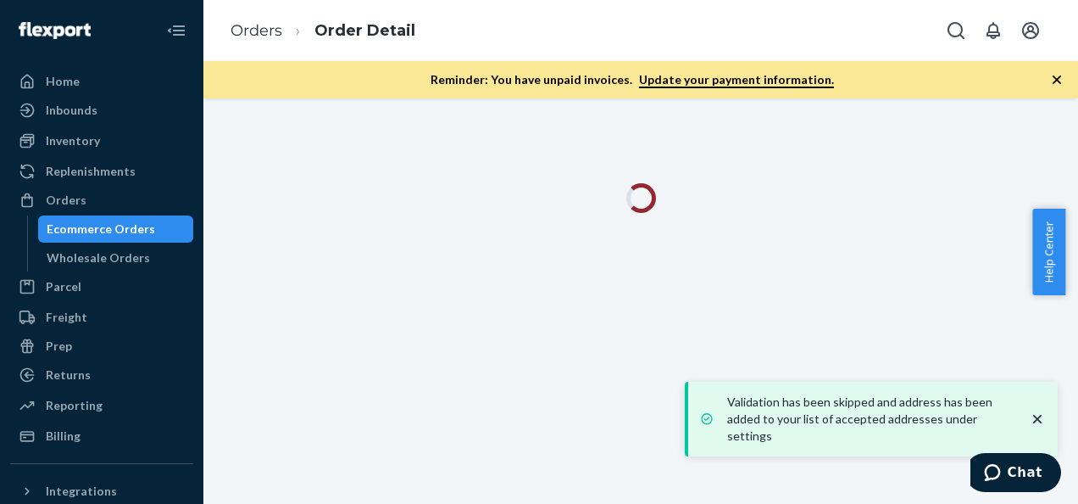
scroll to position [0, 0]
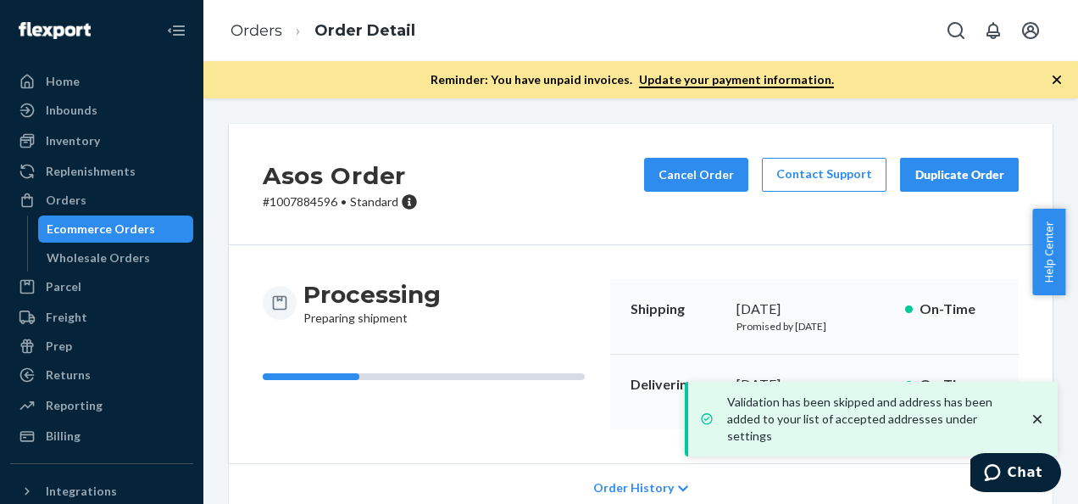
click at [1032, 425] on icon "close toast" at bounding box center [1037, 418] width 17 height 17
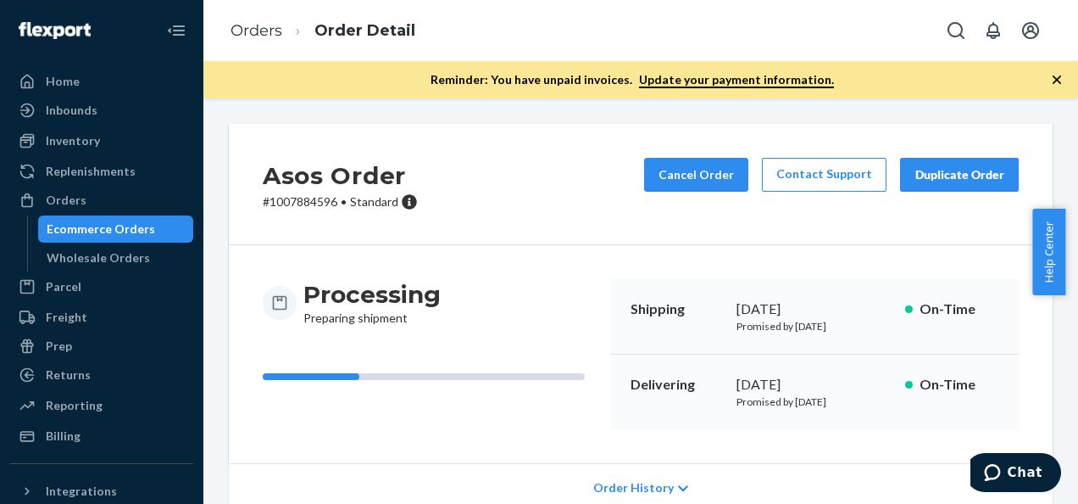
click at [459, 395] on div "Processing Preparing shipment" at bounding box center [430, 354] width 334 height 150
click at [51, 86] on div "Home" at bounding box center [63, 81] width 34 height 17
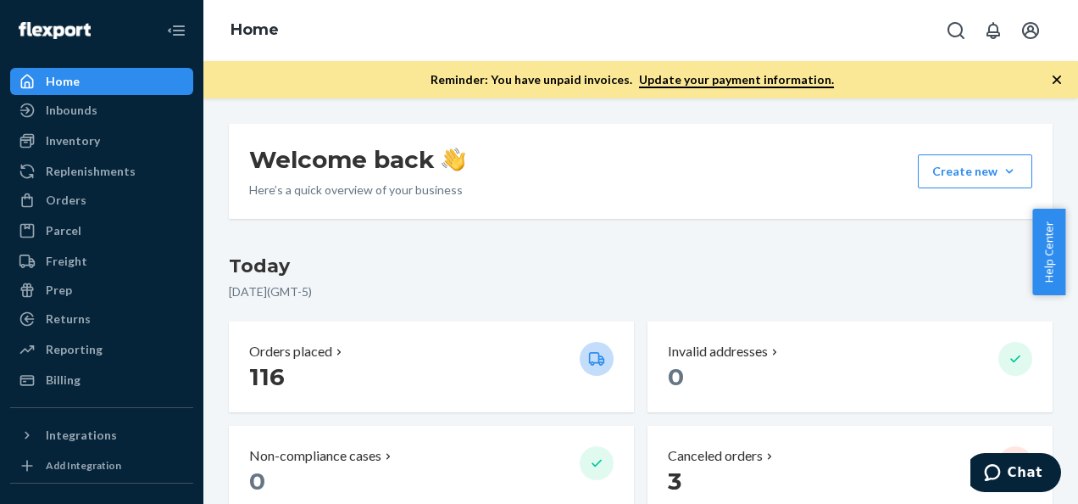
drag, startPoint x: 699, startPoint y: 253, endPoint x: 690, endPoint y: 268, distance: 17.5
click at [699, 253] on h3 "Today" at bounding box center [641, 266] width 824 height 27
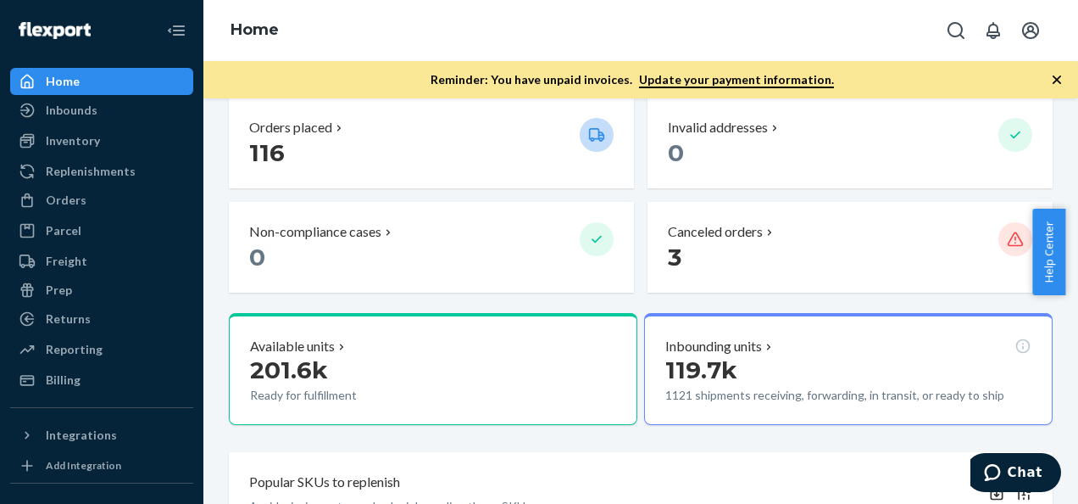
scroll to position [85, 0]
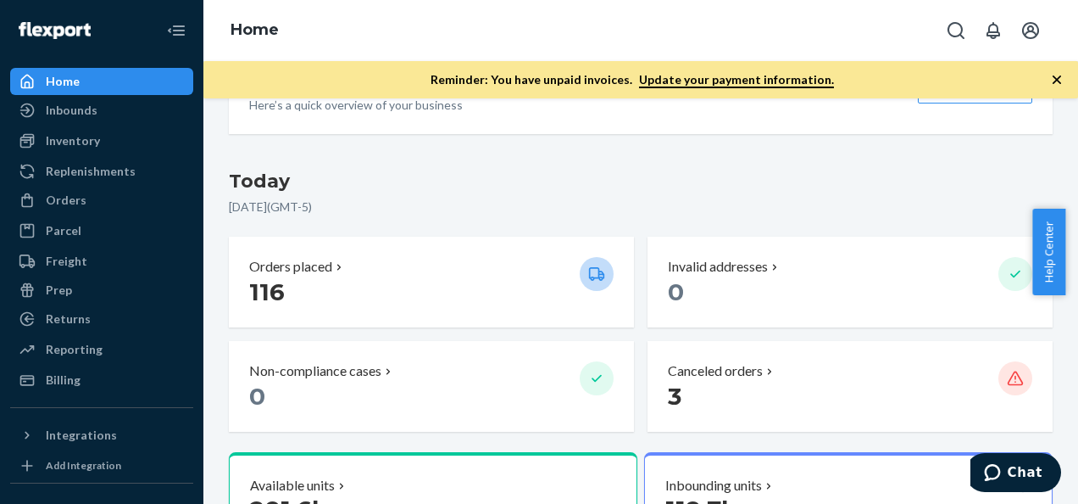
click at [505, 198] on p "[DATE] ( GMT-5 )" at bounding box center [641, 206] width 824 height 17
click at [1054, 75] on icon "button" at bounding box center [1057, 79] width 17 height 17
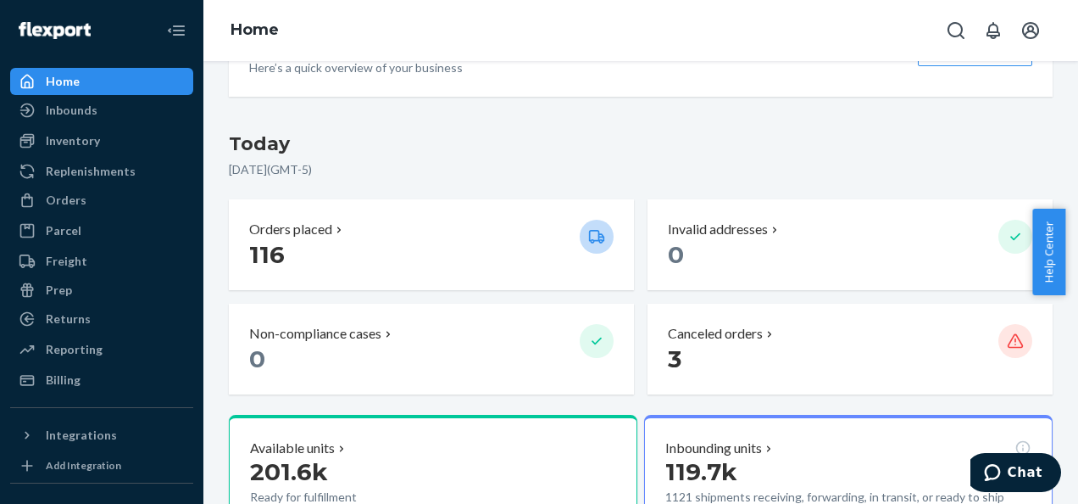
click at [553, 134] on h3 "Today" at bounding box center [641, 144] width 824 height 27
click at [80, 345] on div "Reporting" at bounding box center [74, 349] width 57 height 17
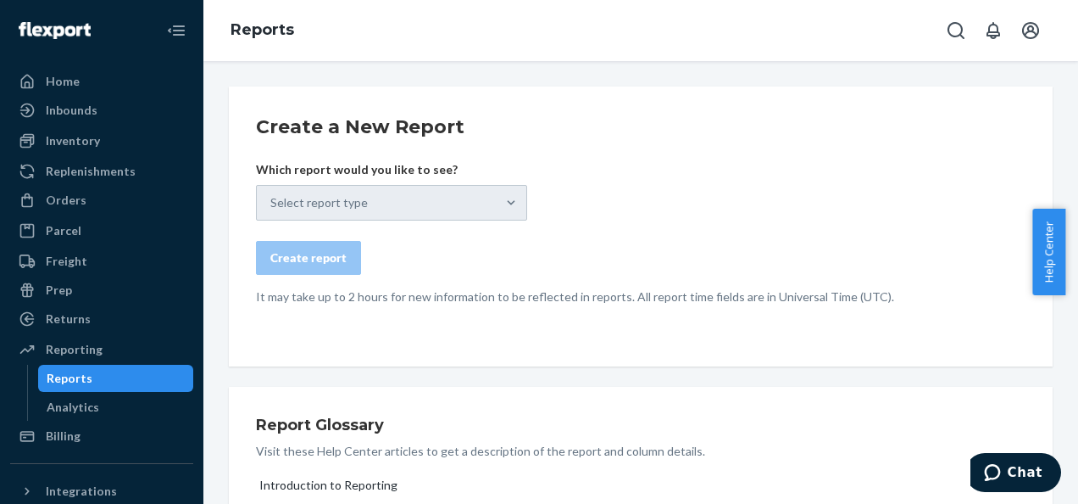
click at [502, 207] on div "Select report type" at bounding box center [391, 203] width 271 height 36
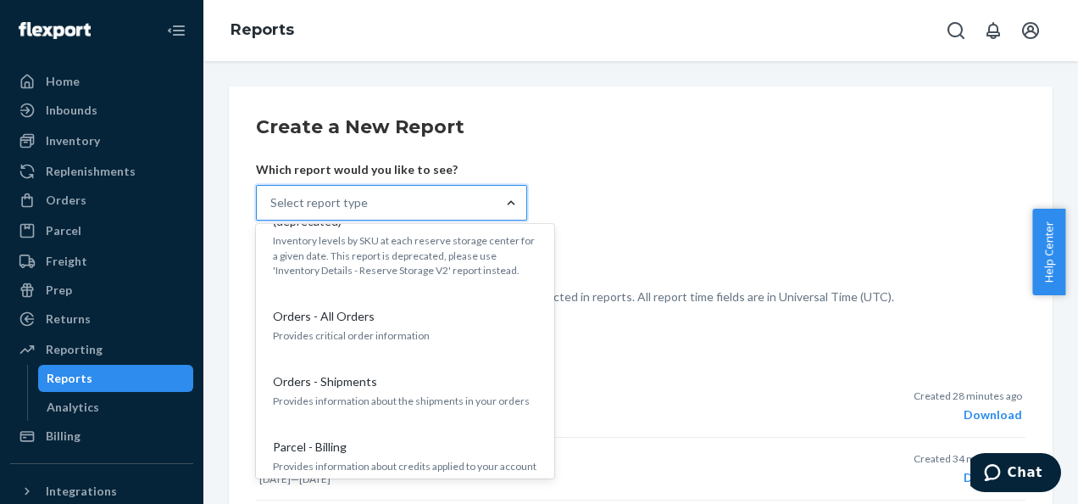
scroll to position [933, 0]
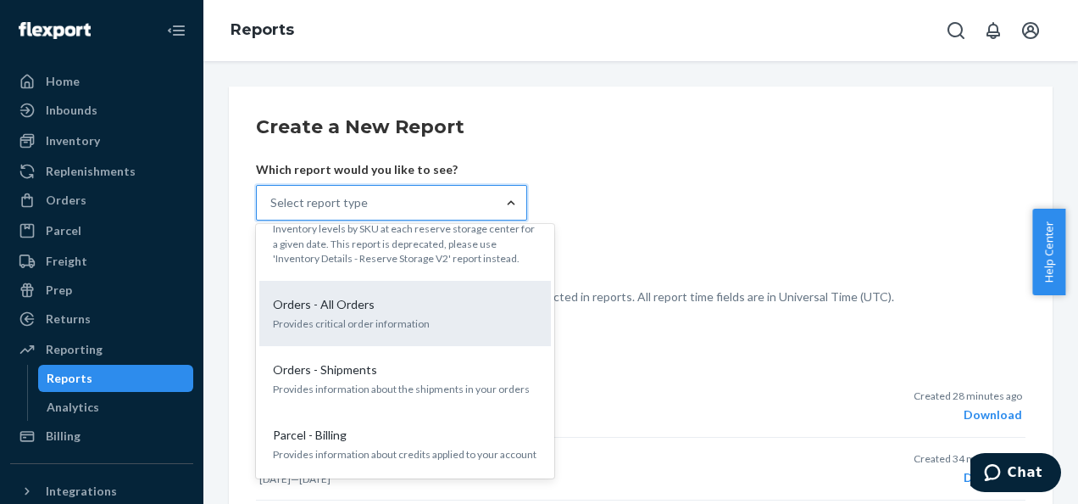
click at [383, 316] on p "Provides critical order information" at bounding box center [405, 323] width 265 height 14
click at [272, 211] on input "option Orders - All Orders focused, 14 of 26. 26 results available. Use Up and …" at bounding box center [271, 202] width 2 height 17
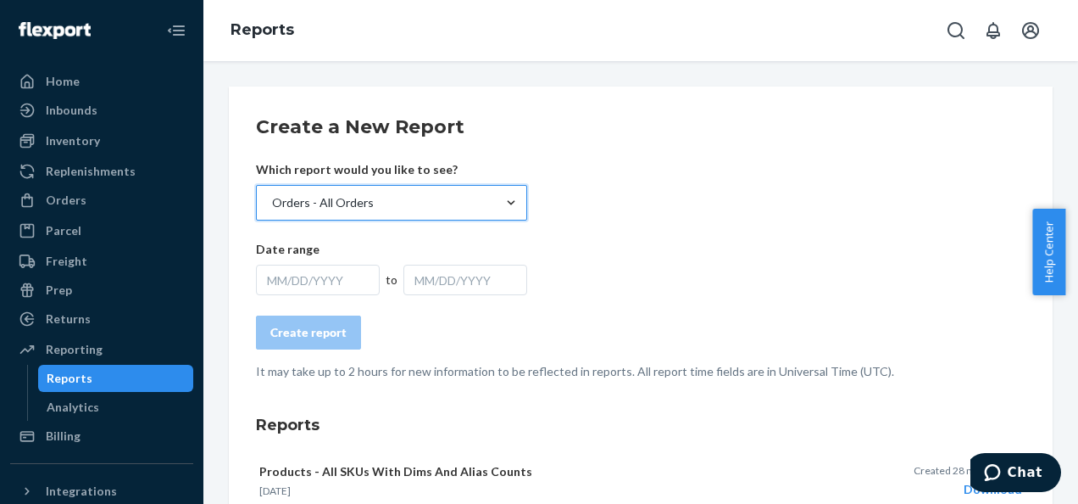
click at [307, 277] on div "MM/DD/YYYY" at bounding box center [318, 280] width 124 height 31
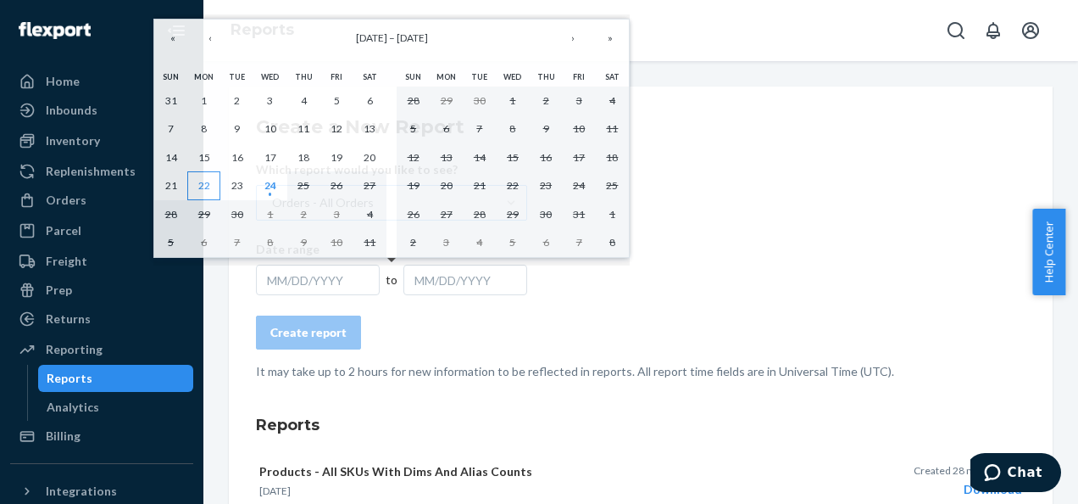
click at [214, 185] on button "22" at bounding box center [203, 185] width 33 height 29
click at [269, 182] on abbr "24" at bounding box center [271, 185] width 12 height 13
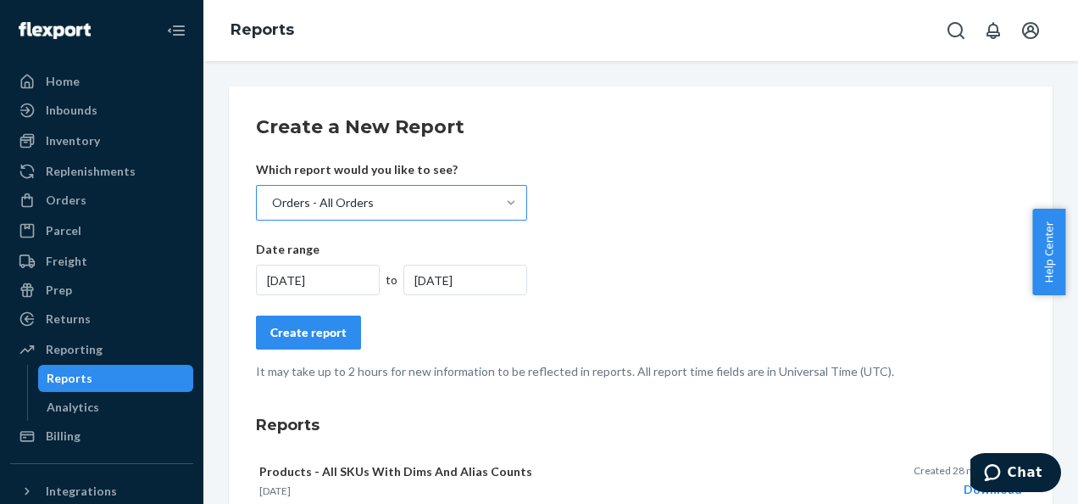
click at [299, 320] on button "Create report" at bounding box center [308, 332] width 105 height 34
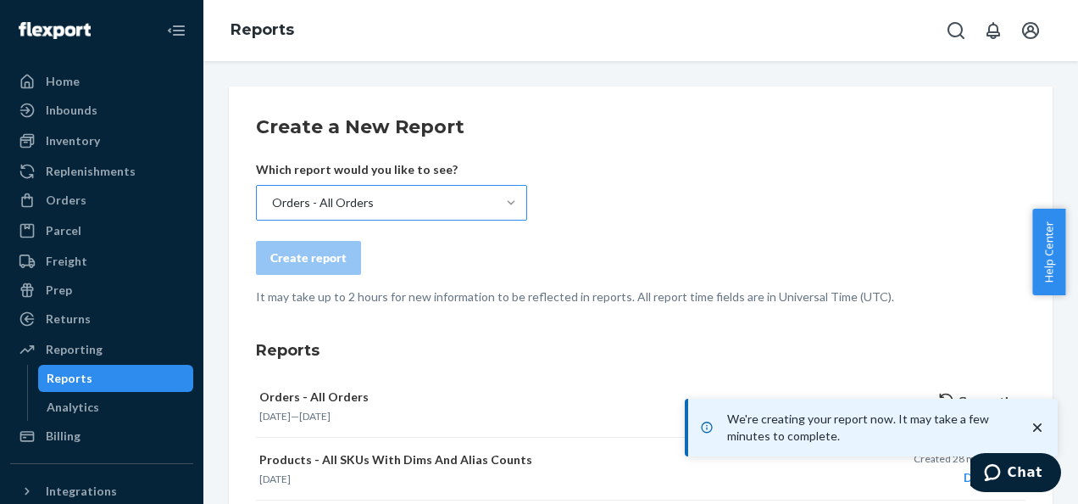
click at [1034, 424] on icon "close toast" at bounding box center [1038, 427] width 8 height 8
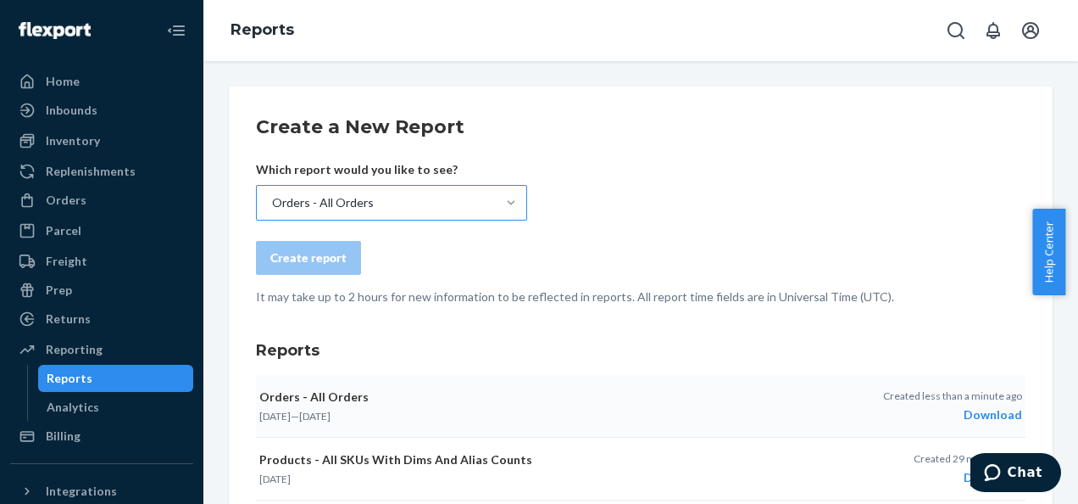
click at [983, 414] on div "Download" at bounding box center [952, 414] width 139 height 17
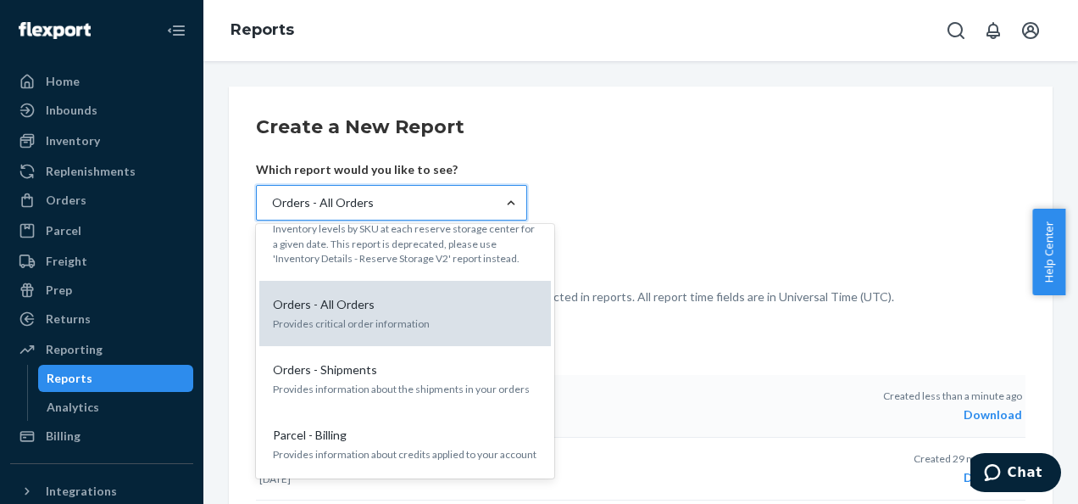
click at [366, 296] on p "Orders - All Orders" at bounding box center [324, 304] width 102 height 17
click at [272, 211] on input "option Orders - All Orders, selected. option Orders - All Orders focused, 14 of…" at bounding box center [271, 202] width 2 height 17
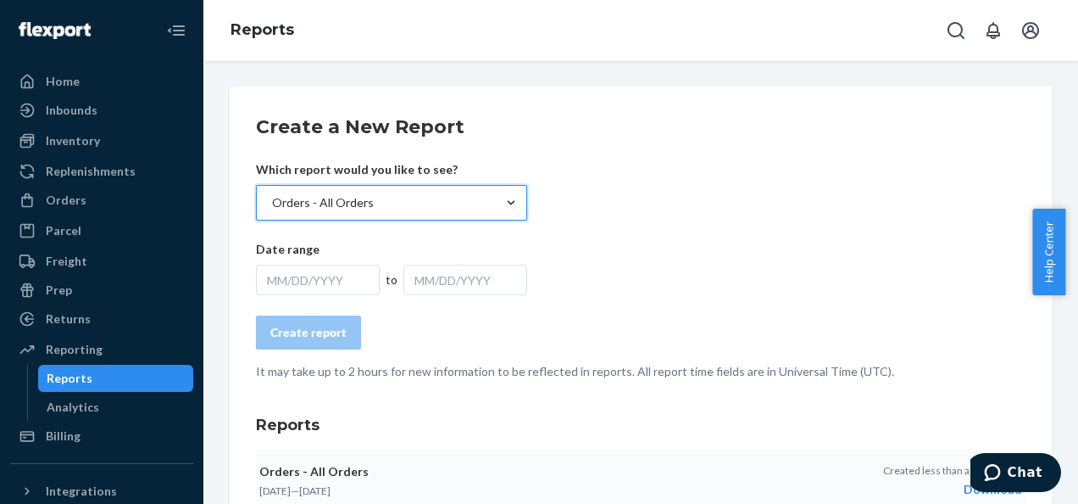
click at [339, 288] on div "MM/DD/YYYY" at bounding box center [318, 280] width 124 height 31
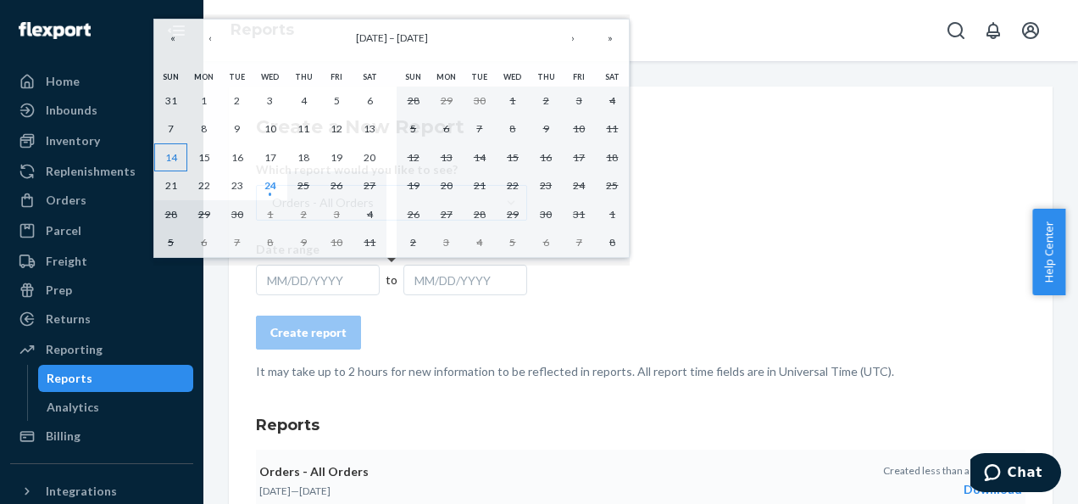
click at [168, 151] on abbr "14" at bounding box center [171, 157] width 12 height 13
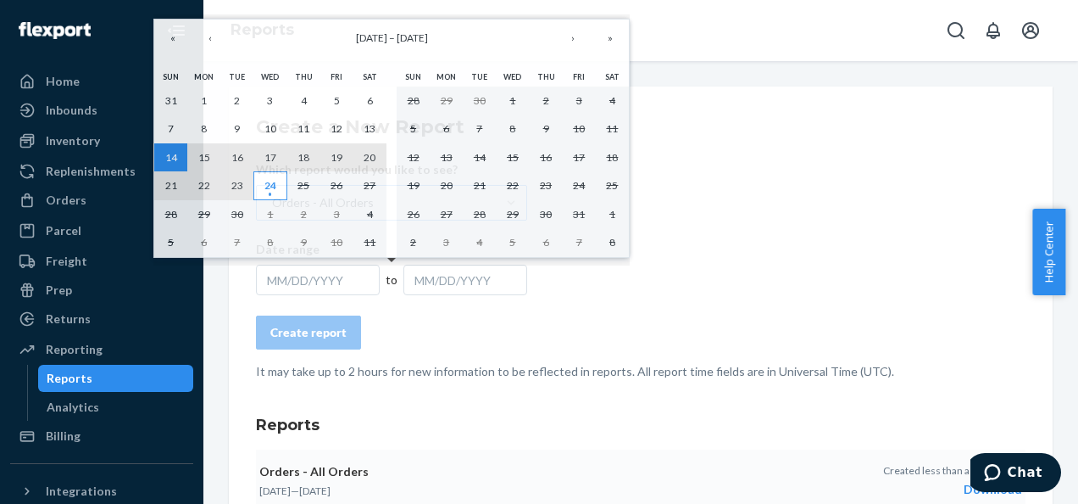
click at [275, 185] on abbr "24" at bounding box center [271, 185] width 12 height 13
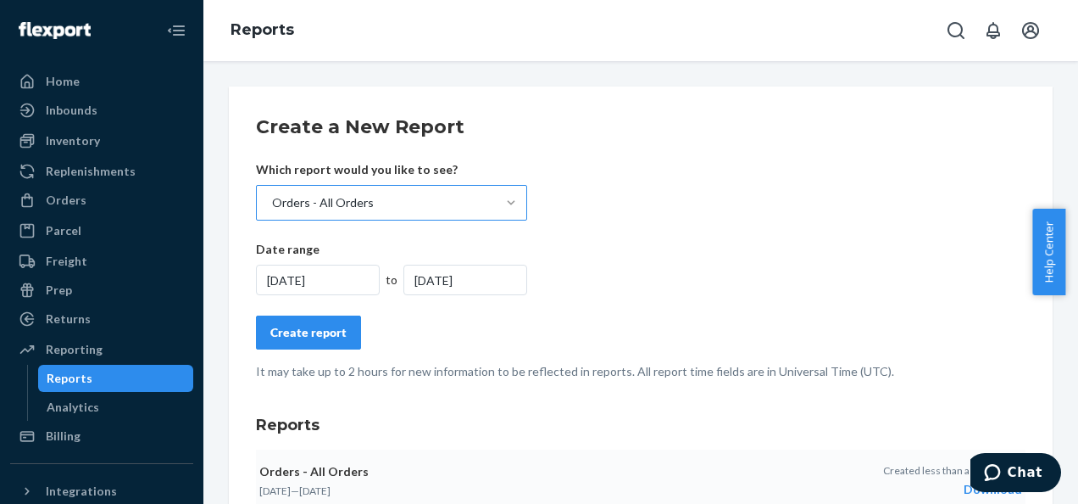
click at [322, 324] on div "Create report" at bounding box center [308, 332] width 76 height 17
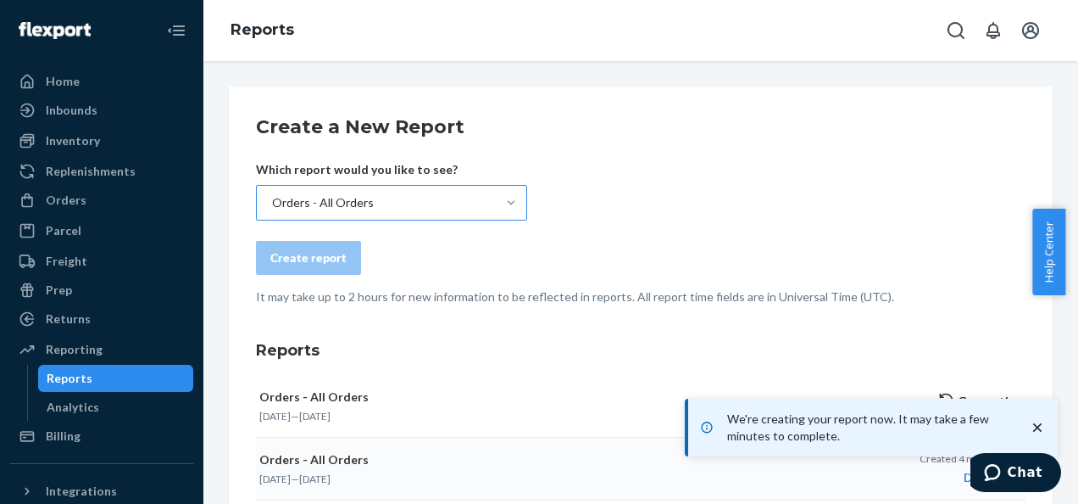
click at [1048, 422] on div "We're creating your report now. It may take a few minutes to complete." at bounding box center [873, 427] width 356 height 44
click at [1043, 425] on icon "close toast" at bounding box center [1037, 427] width 17 height 17
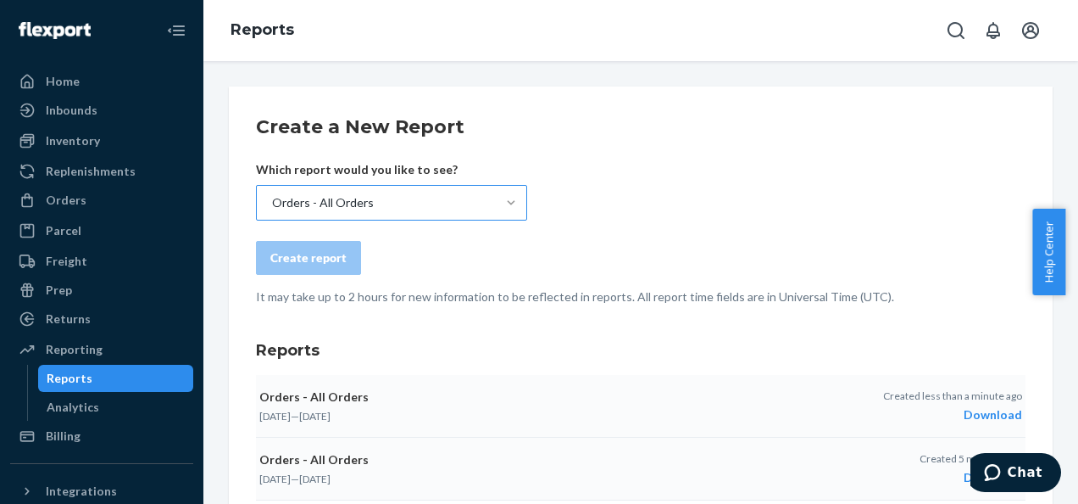
click at [978, 410] on div "Download" at bounding box center [952, 414] width 139 height 17
